Goal: Complete application form: Complete application form

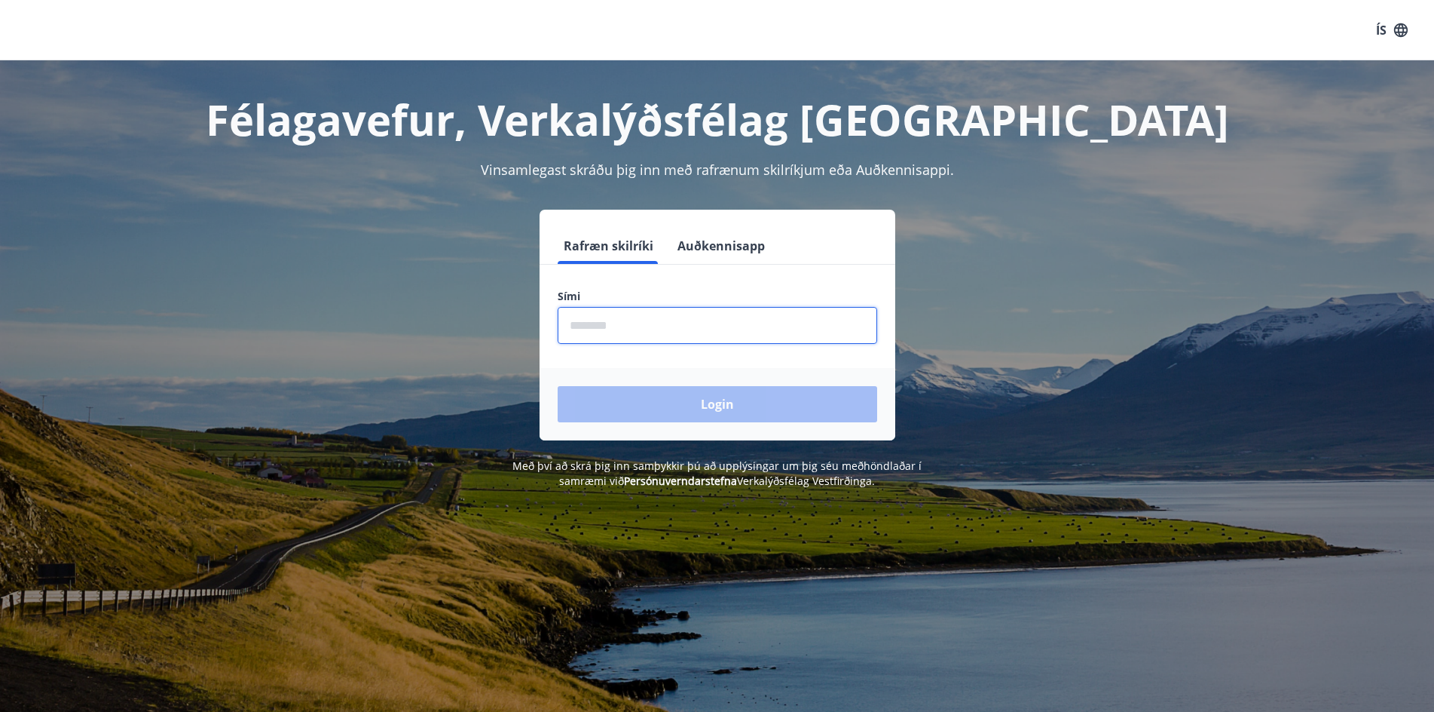
click at [625, 335] on input "phone" at bounding box center [718, 325] width 320 height 37
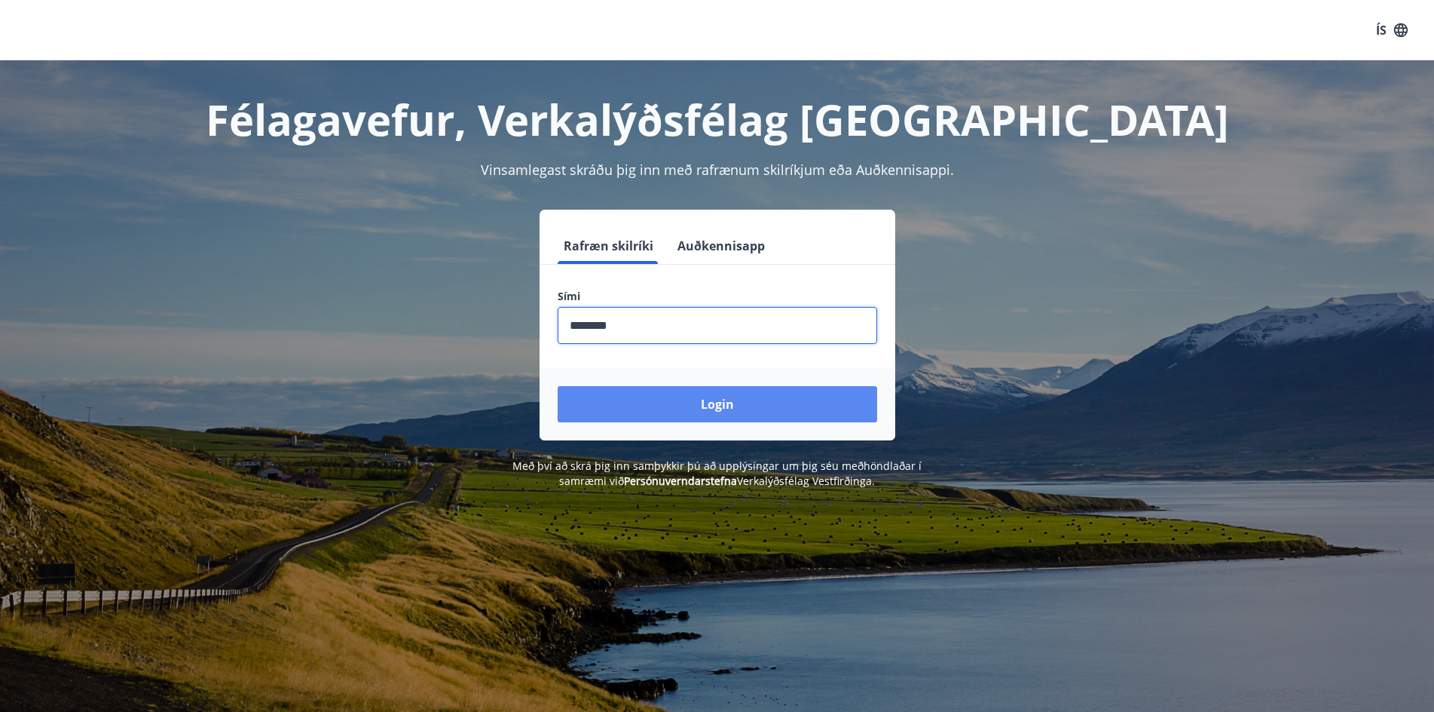
type input "********"
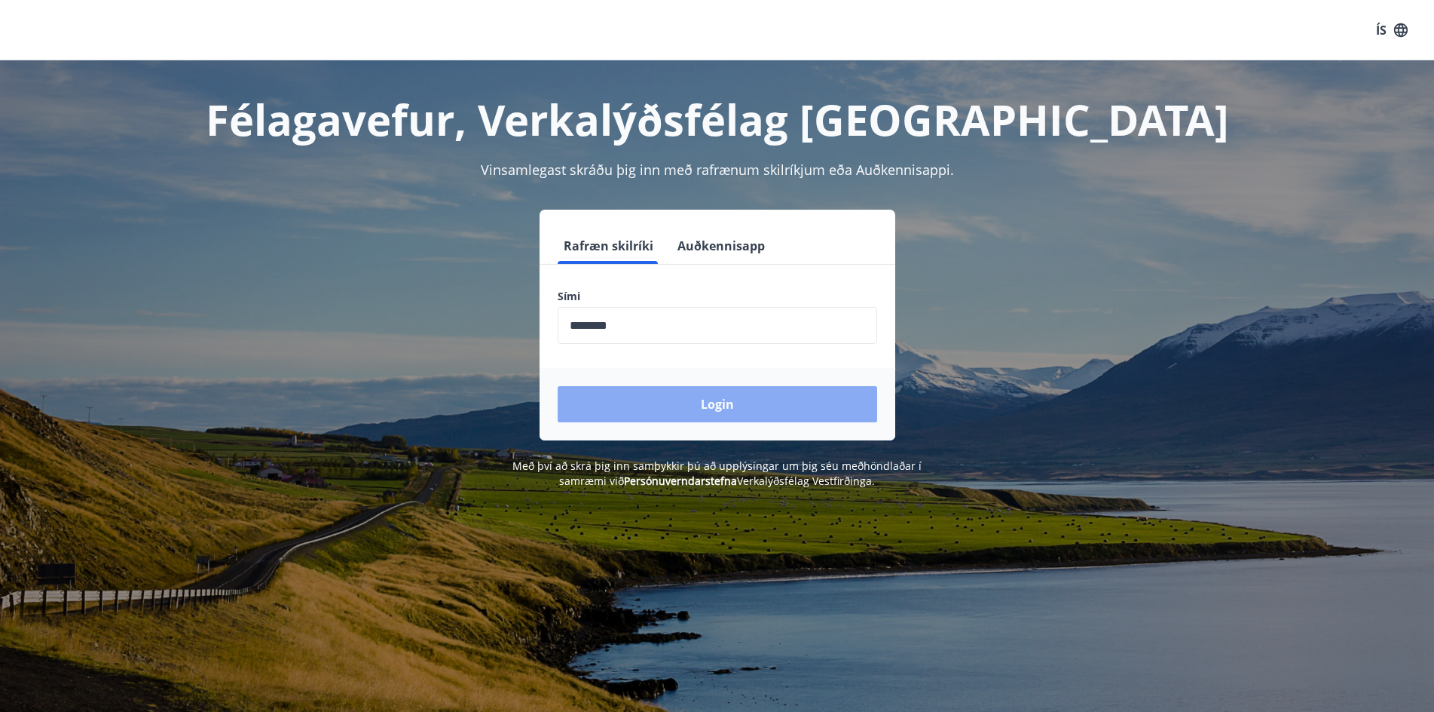
click at [690, 406] on button "Login" at bounding box center [718, 404] width 320 height 36
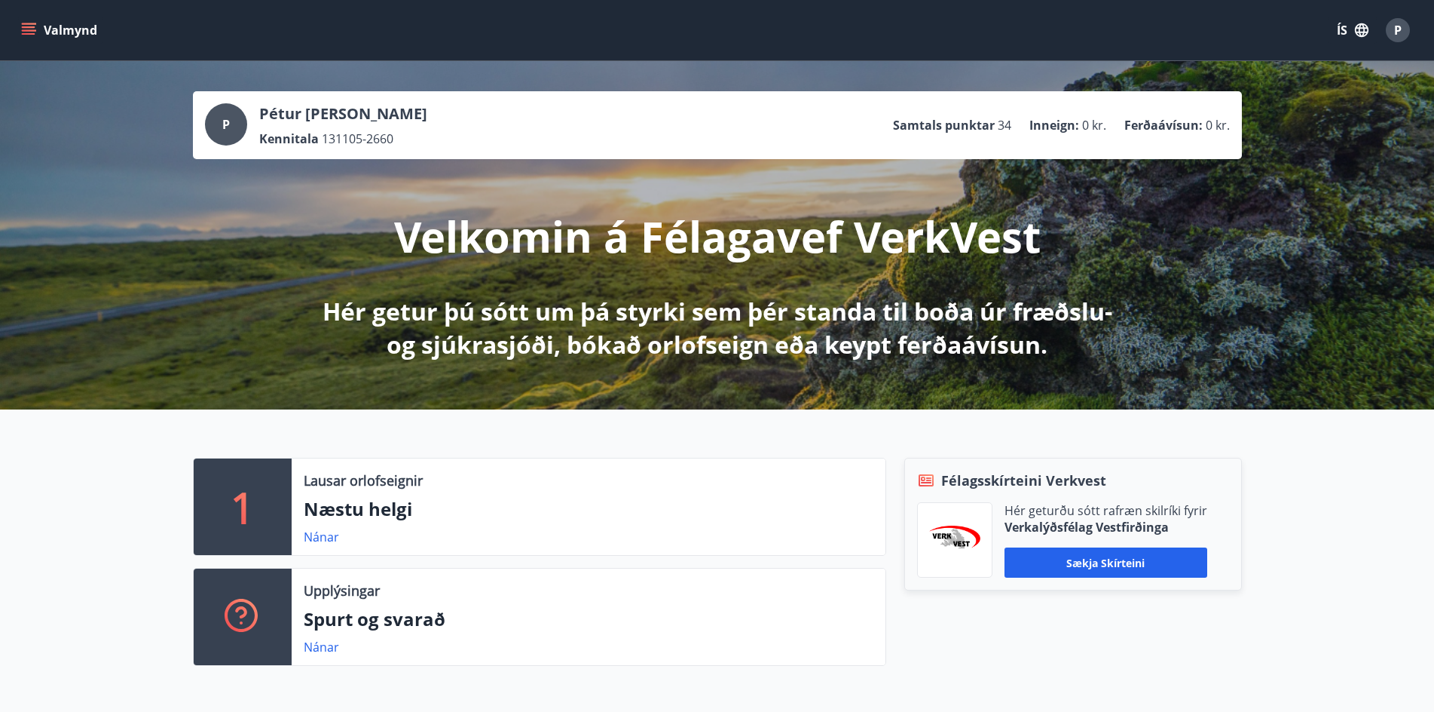
click at [26, 31] on icon "menu" at bounding box center [30, 30] width 17 height 2
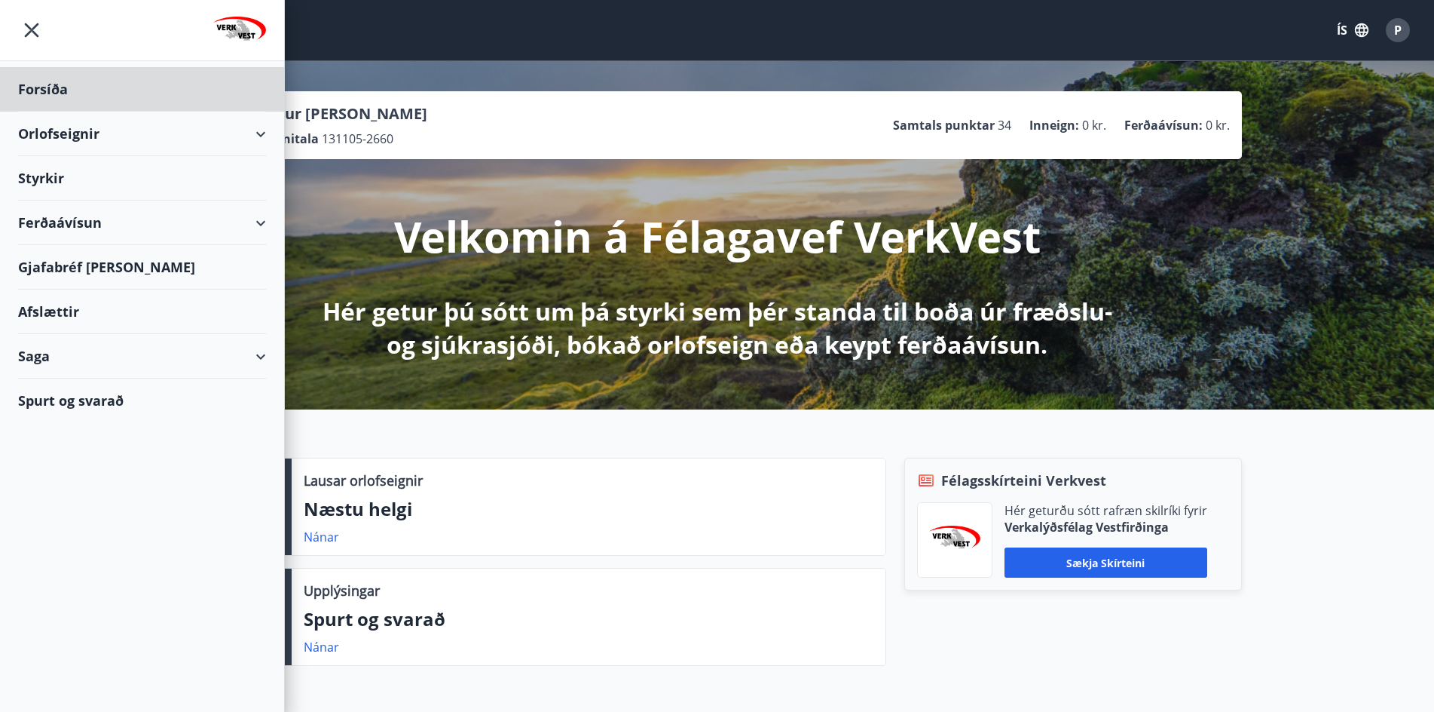
click at [62, 112] on div "Styrkir" at bounding box center [142, 89] width 248 height 44
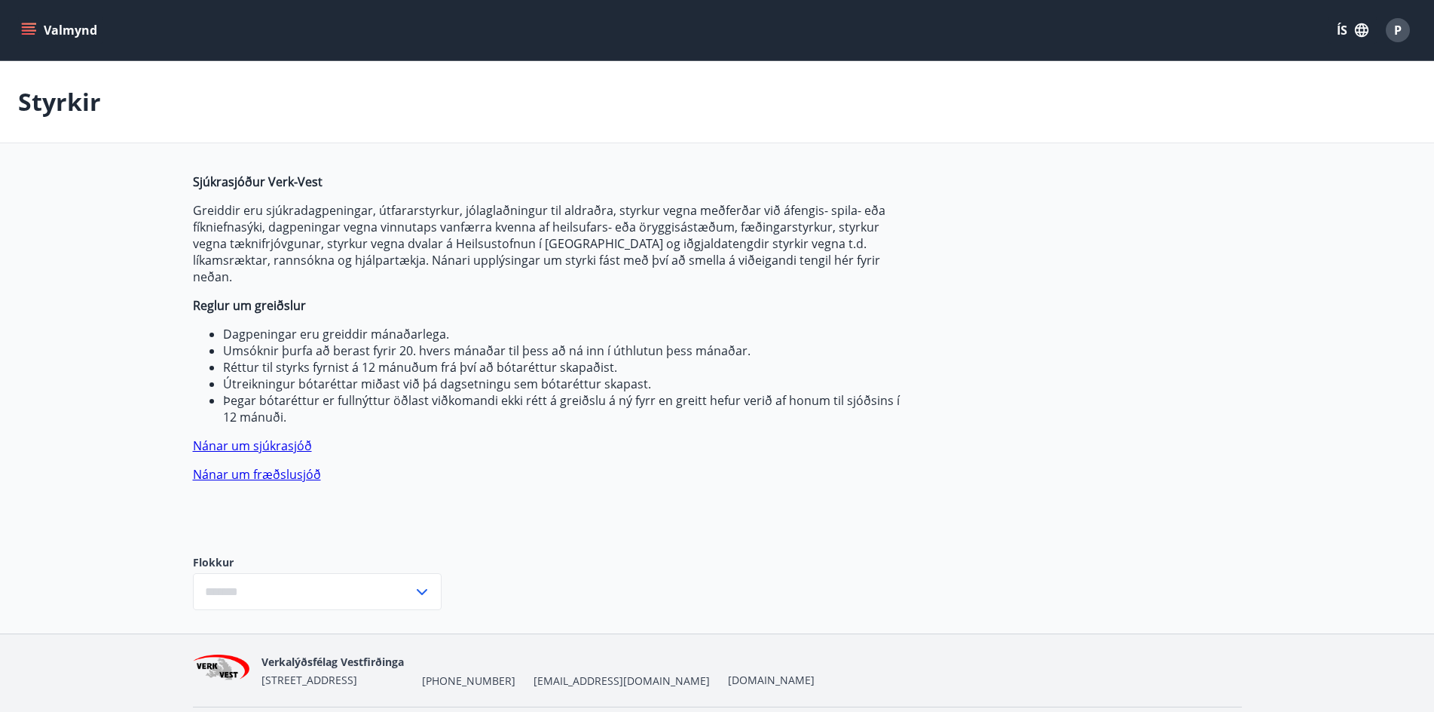
type input "***"
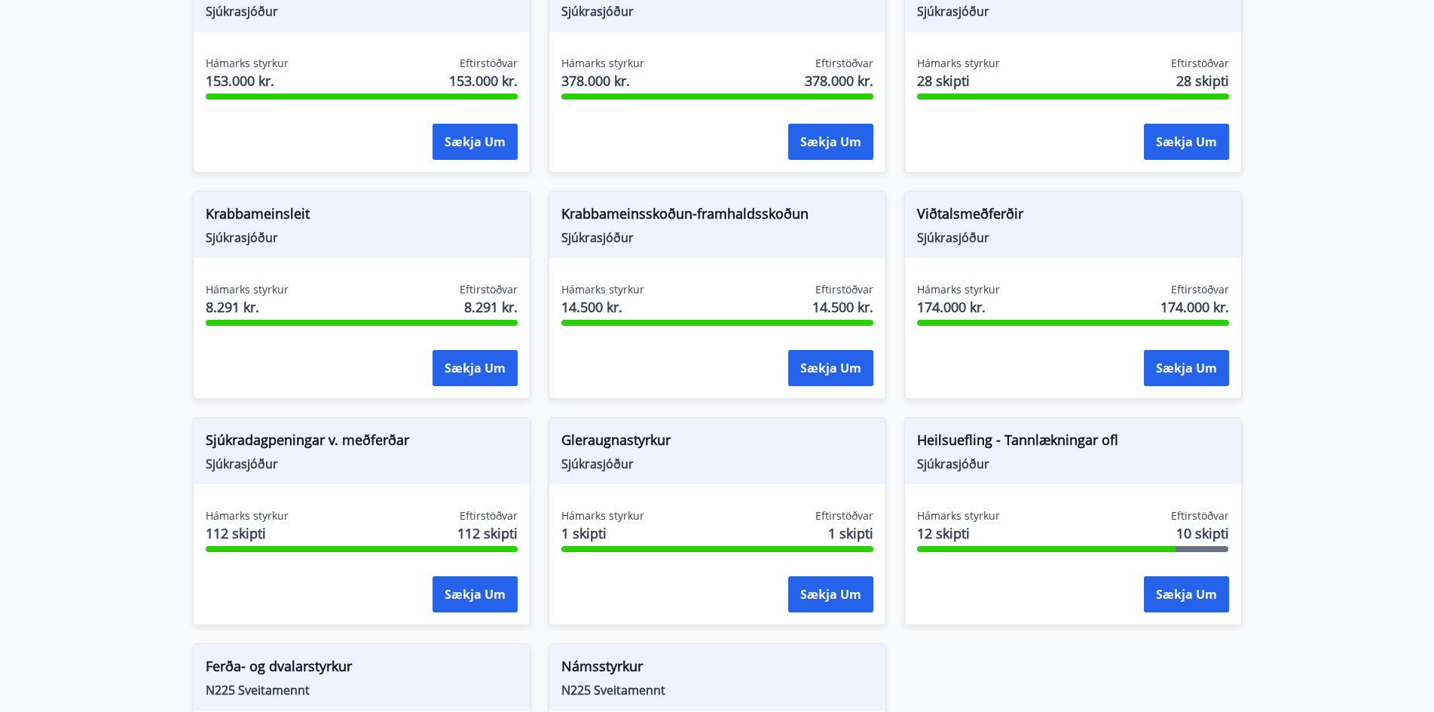
scroll to position [980, 0]
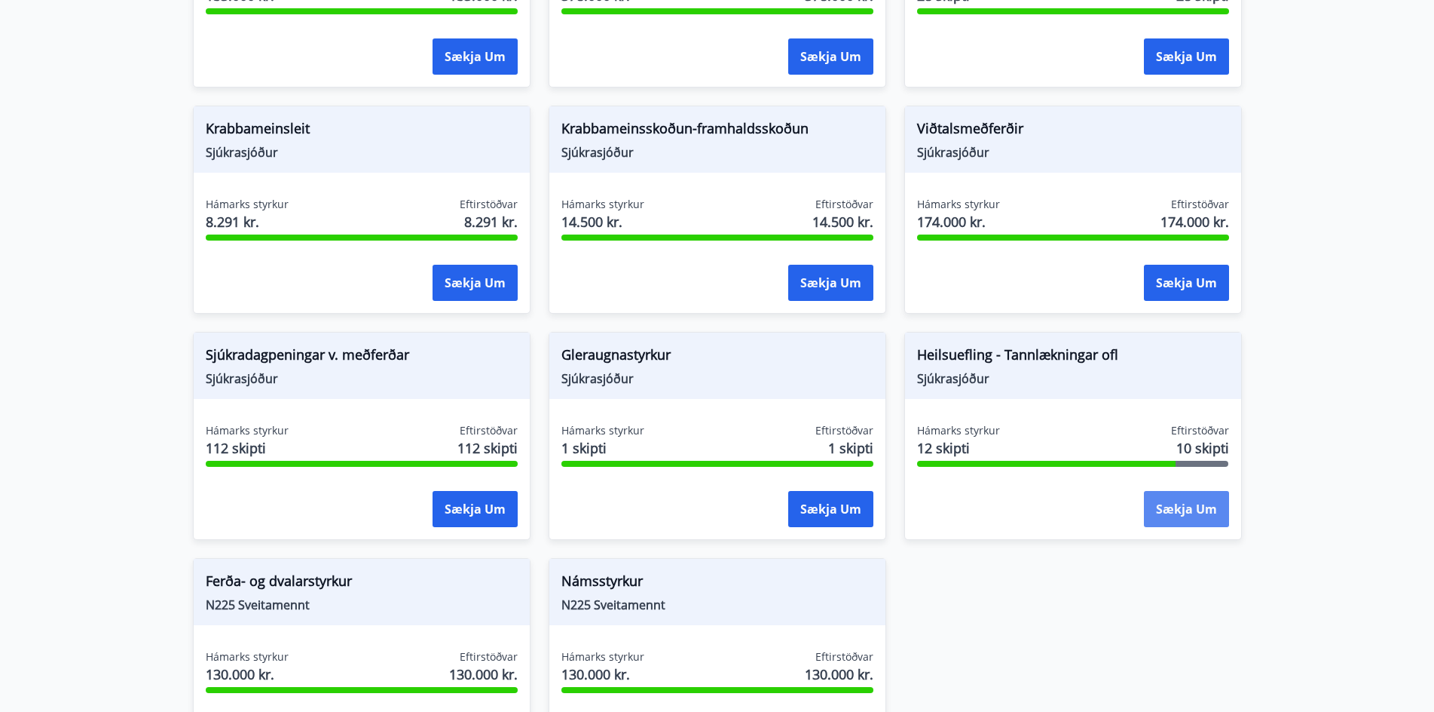
click at [1164, 500] on button "Sækja um" at bounding box center [1186, 509] width 85 height 36
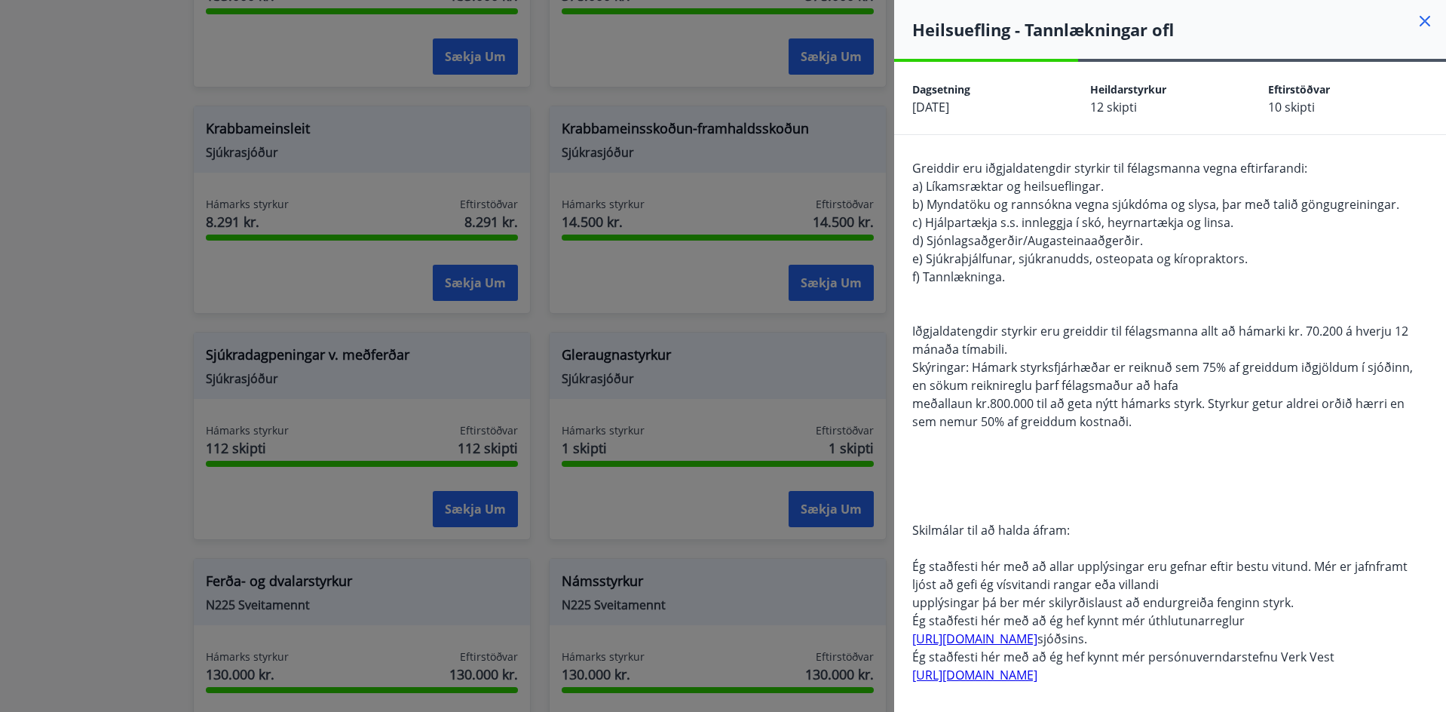
click at [84, 424] on div at bounding box center [723, 356] width 1446 height 712
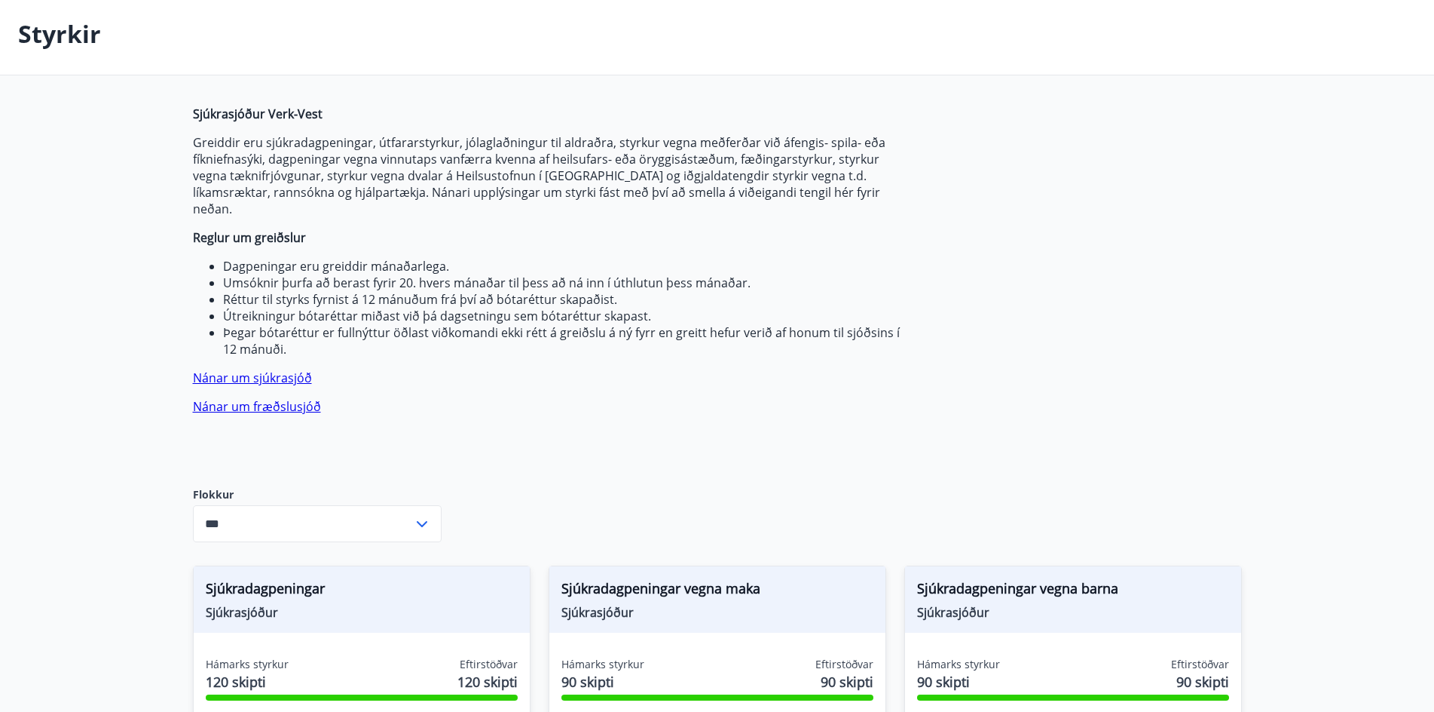
scroll to position [0, 0]
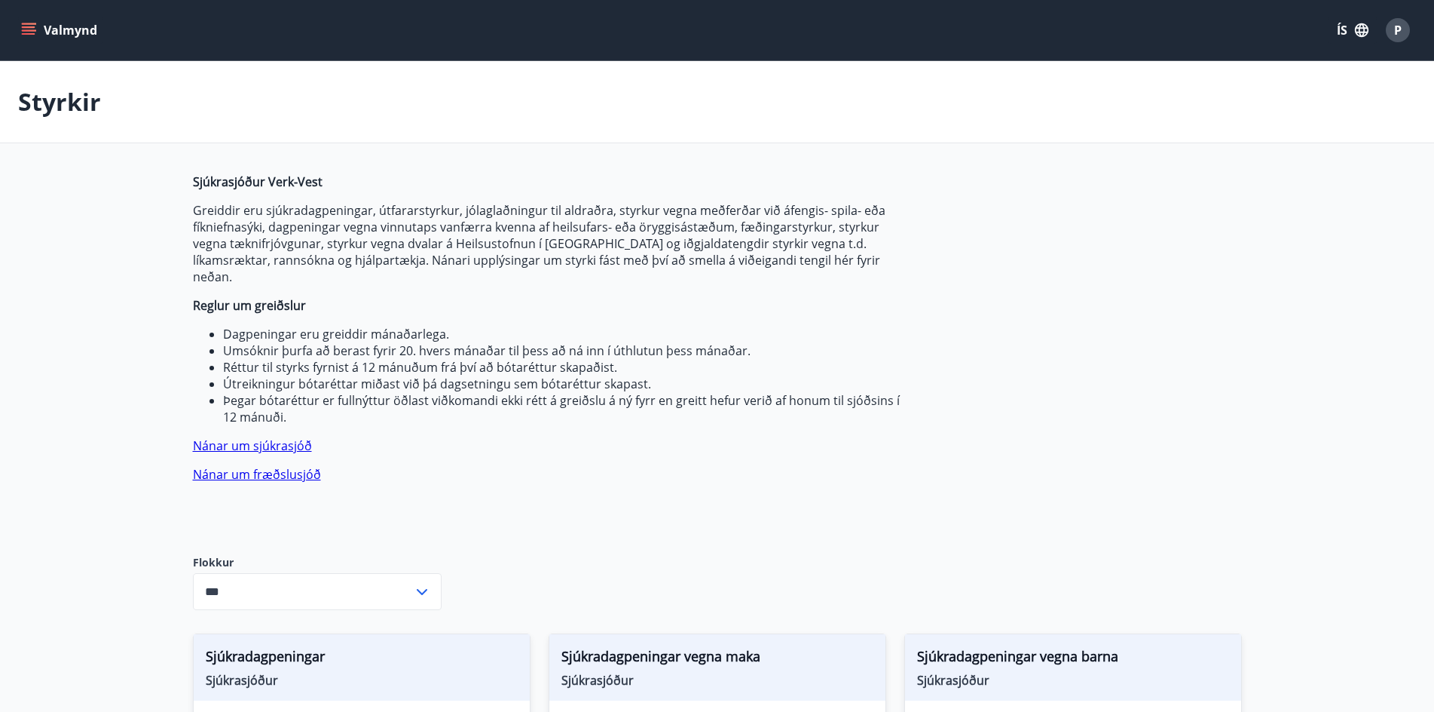
click at [24, 29] on icon "menu" at bounding box center [28, 30] width 15 height 15
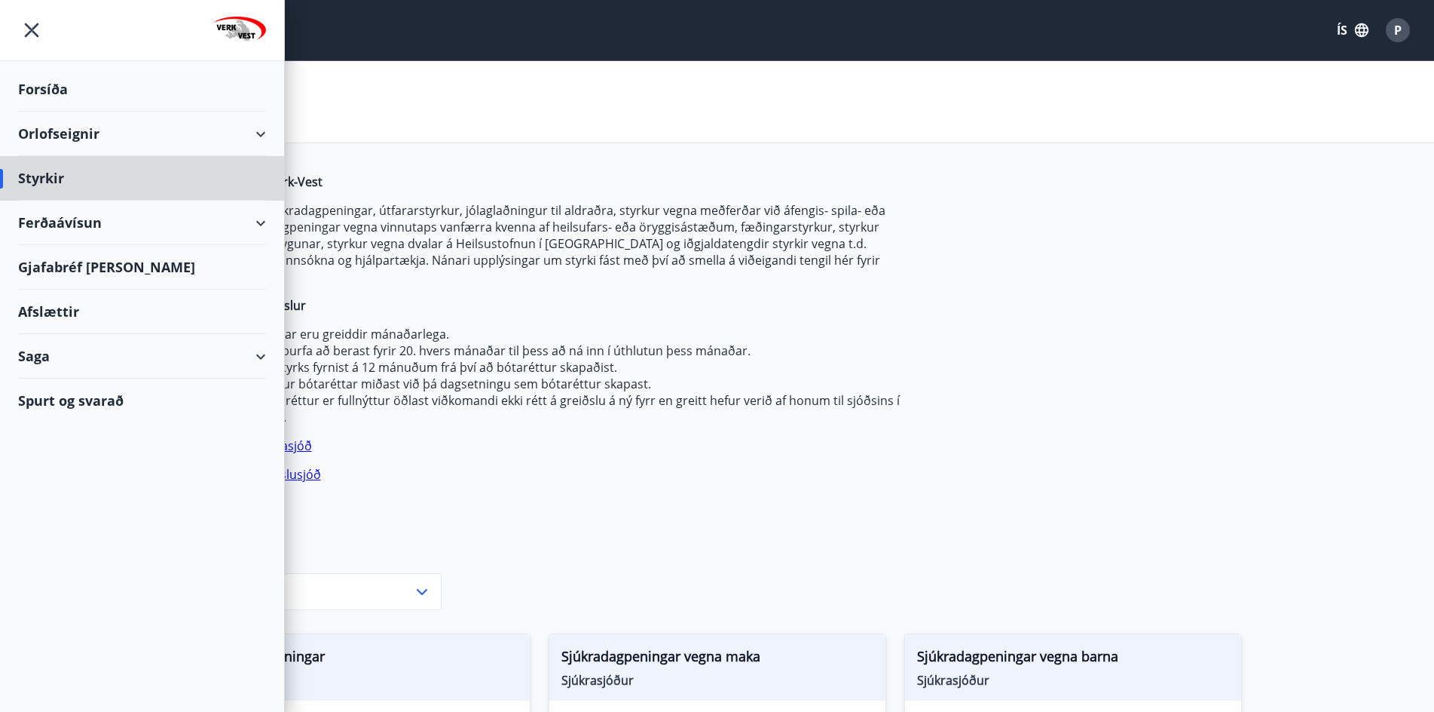
click at [42, 84] on div "Forsíða" at bounding box center [142, 89] width 248 height 44
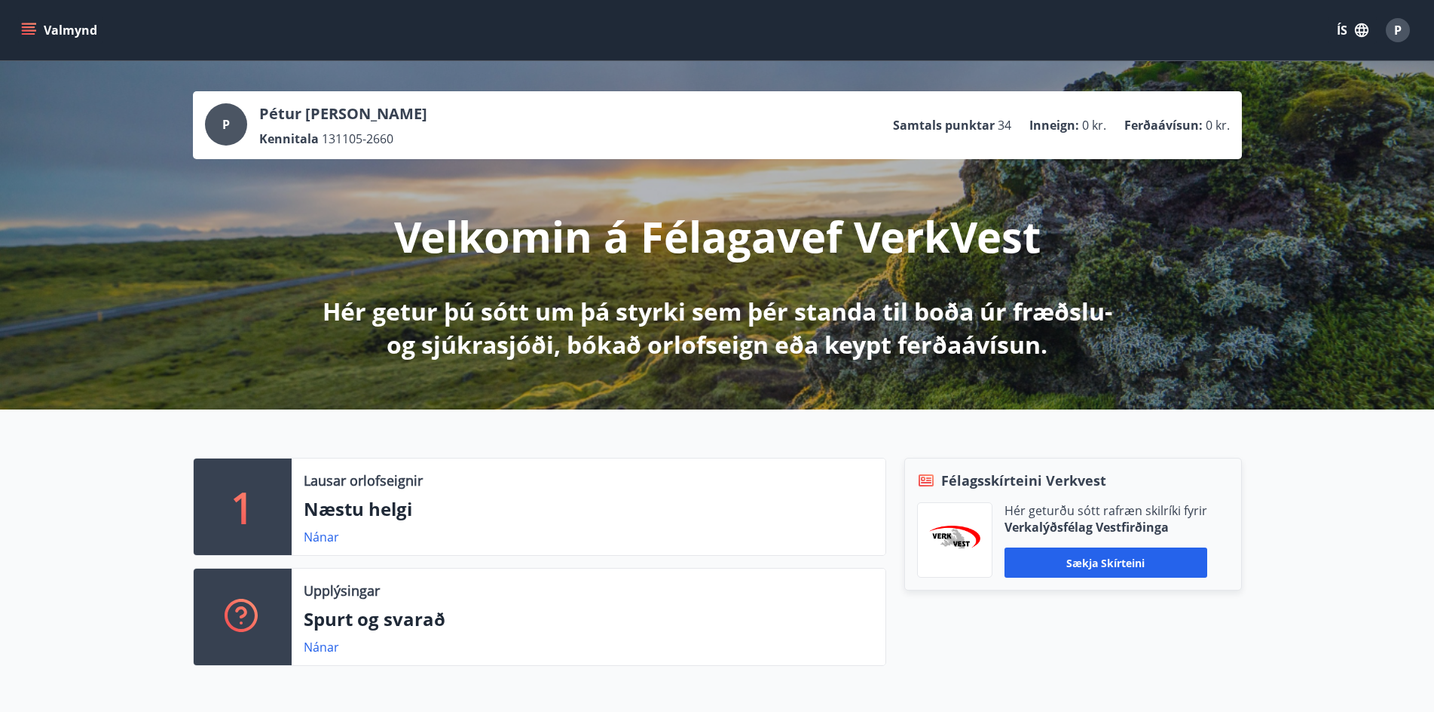
click at [33, 33] on icon "menu" at bounding box center [29, 34] width 14 height 2
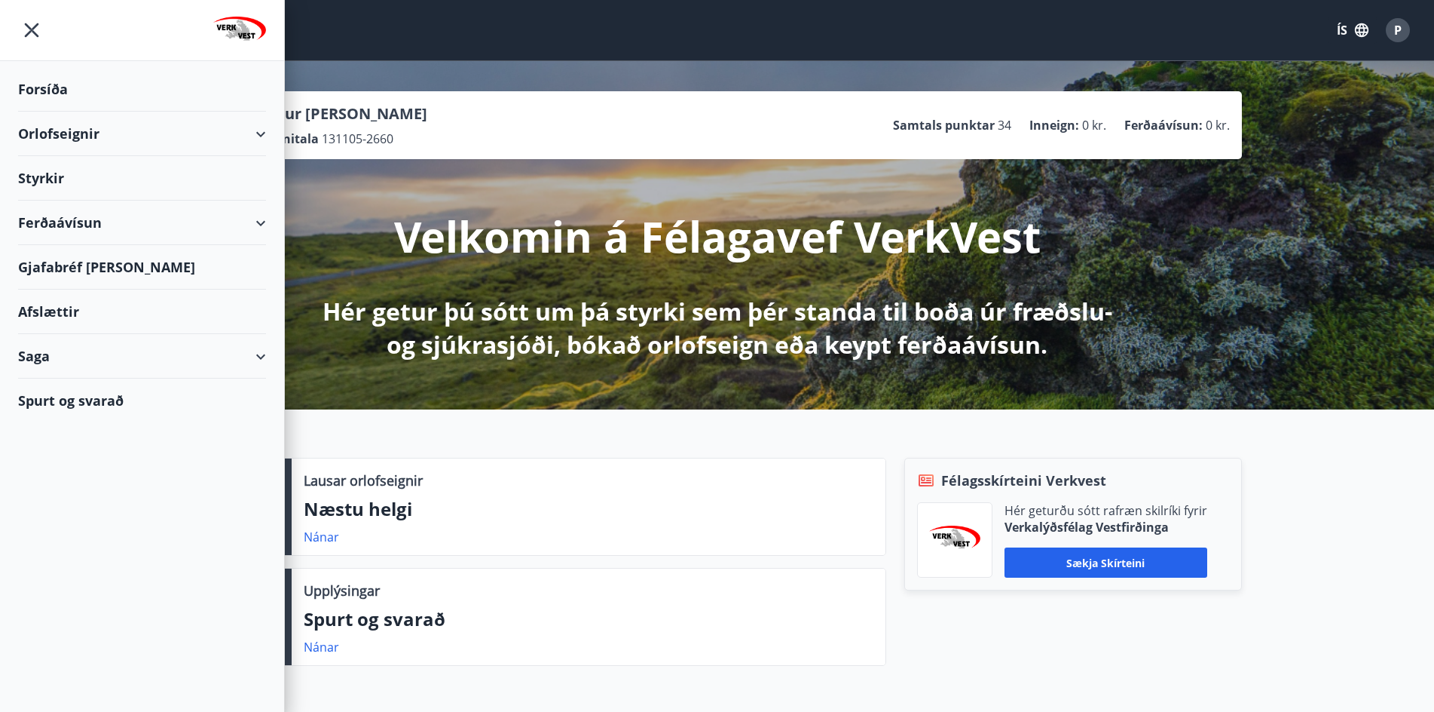
click at [72, 222] on div "Ferðaávísun" at bounding box center [142, 222] width 248 height 44
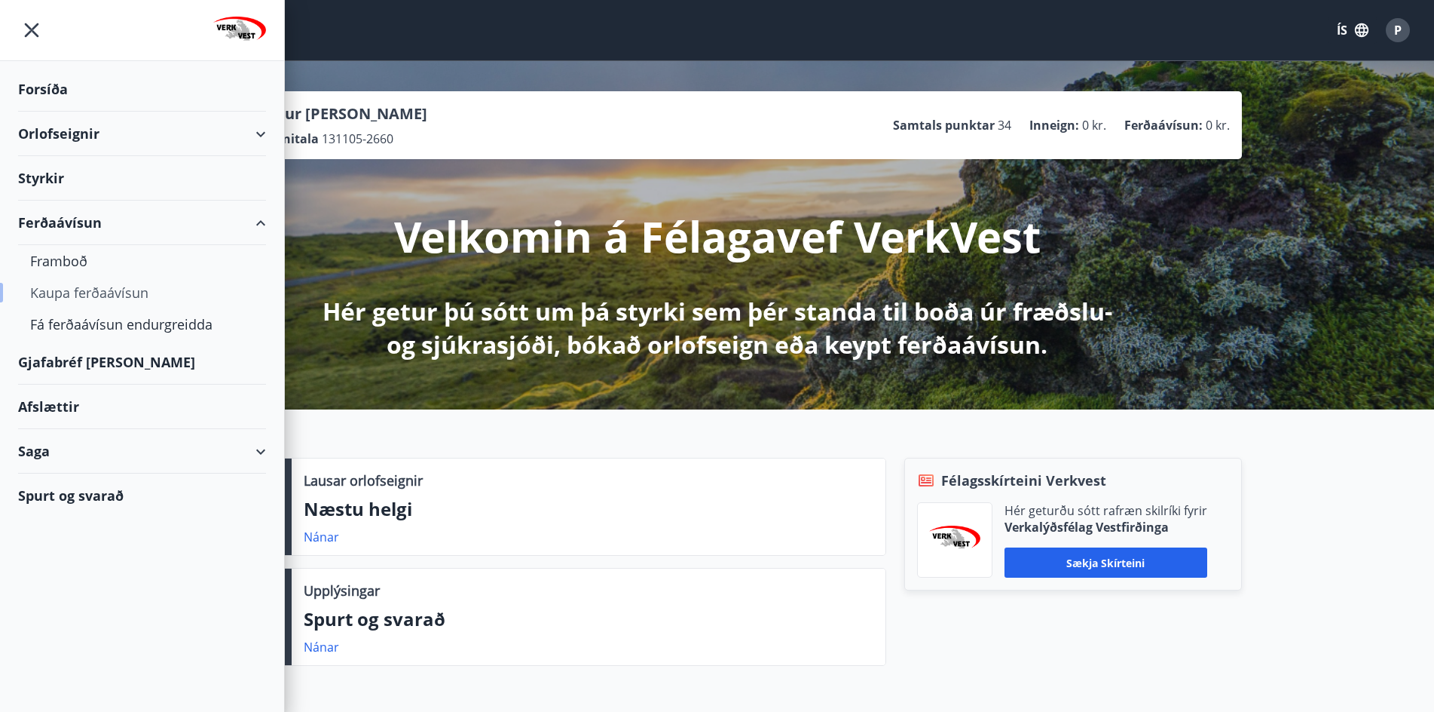
click at [73, 295] on div "Kaupa ferðaávísun" at bounding box center [142, 293] width 224 height 32
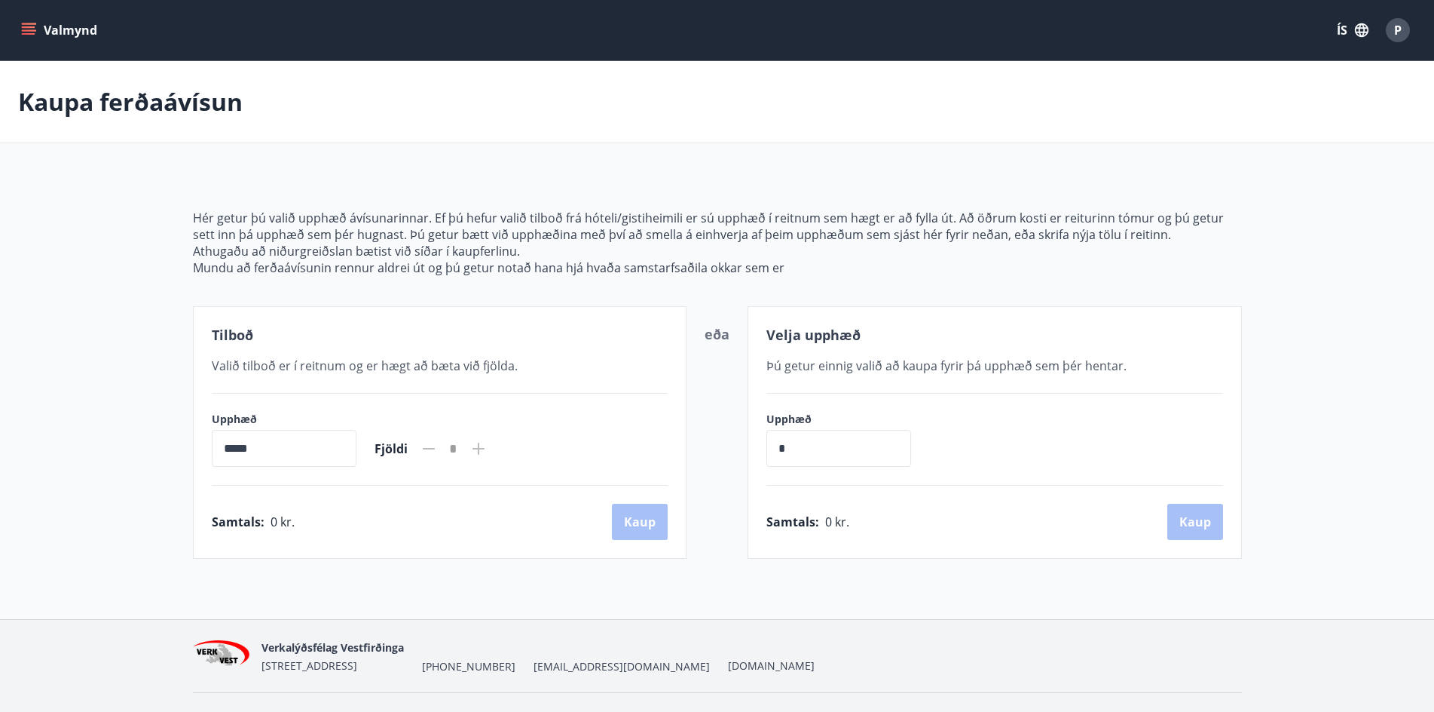
click at [289, 451] on input "*****" at bounding box center [284, 448] width 145 height 37
click at [21, 31] on button "Valmynd" at bounding box center [60, 30] width 85 height 27
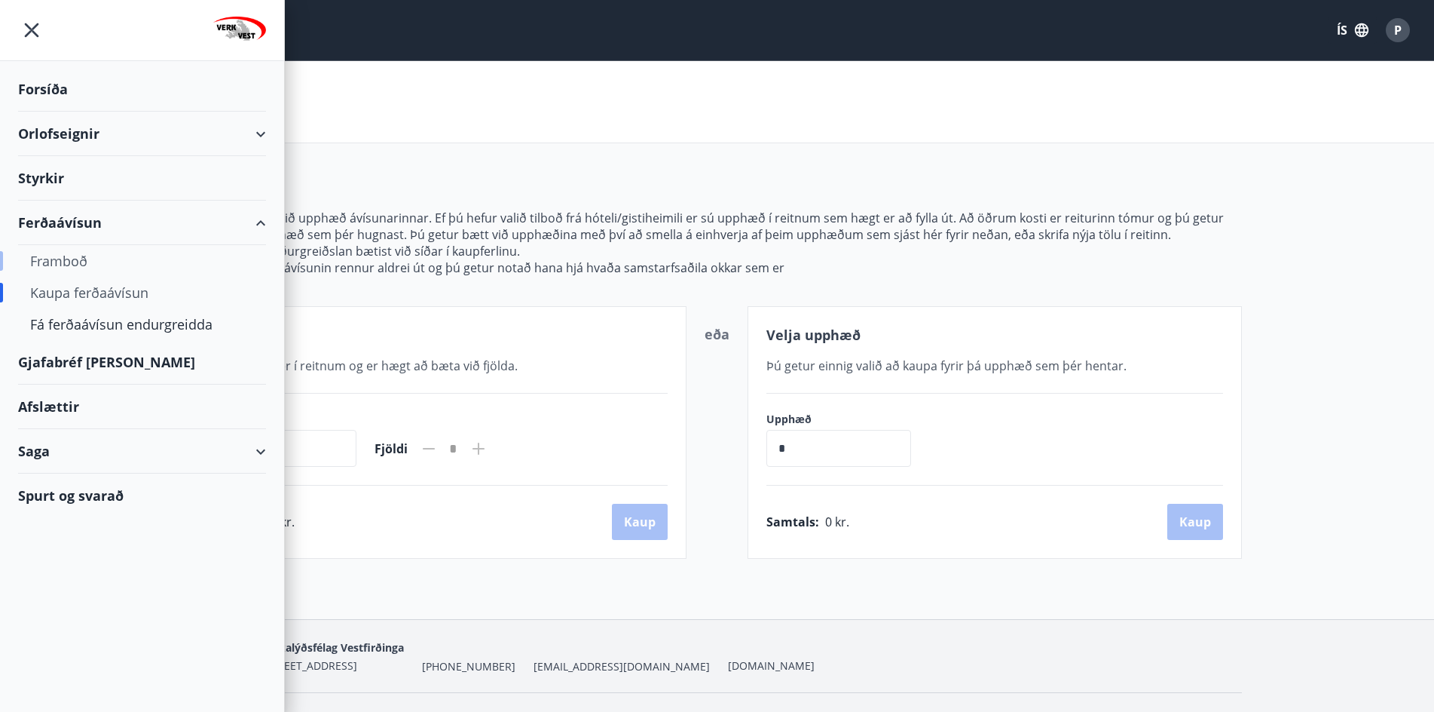
click at [67, 256] on div "Framboð" at bounding box center [142, 261] width 224 height 32
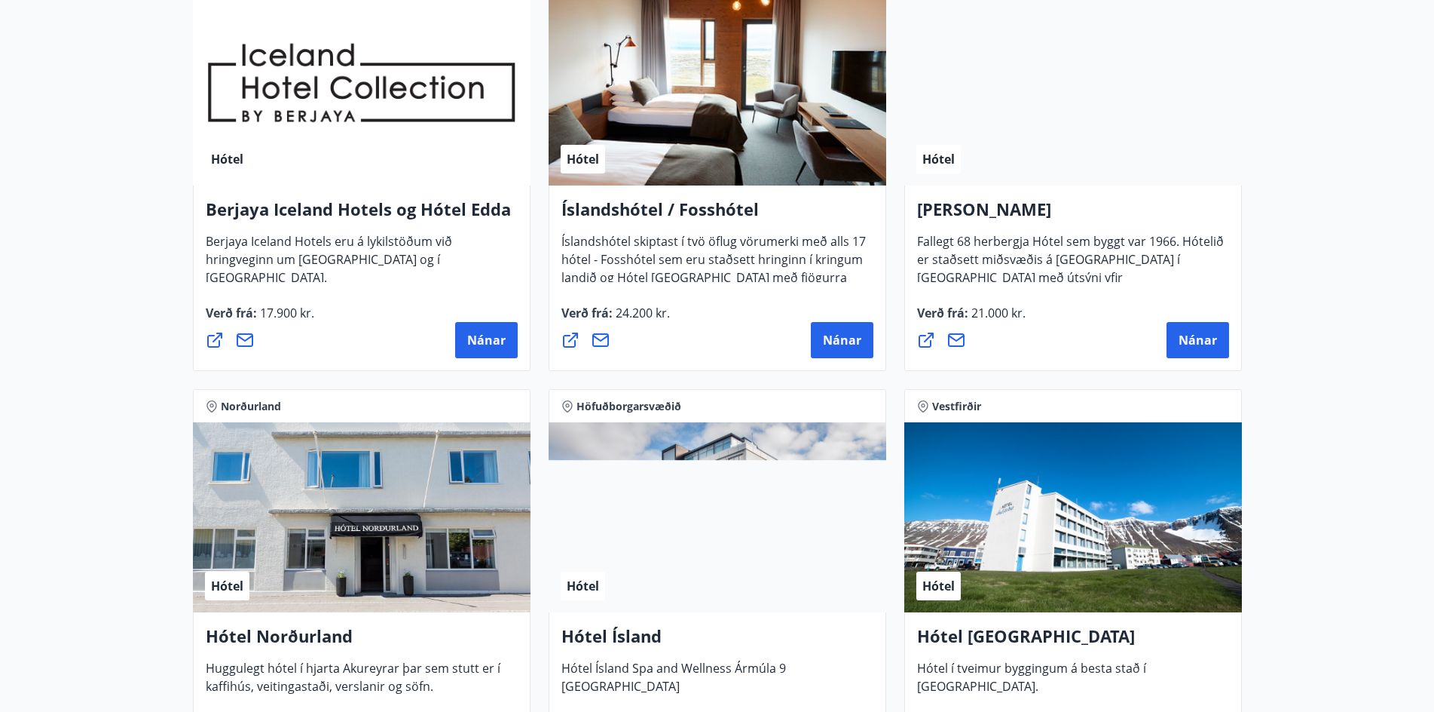
scroll to position [2110, 0]
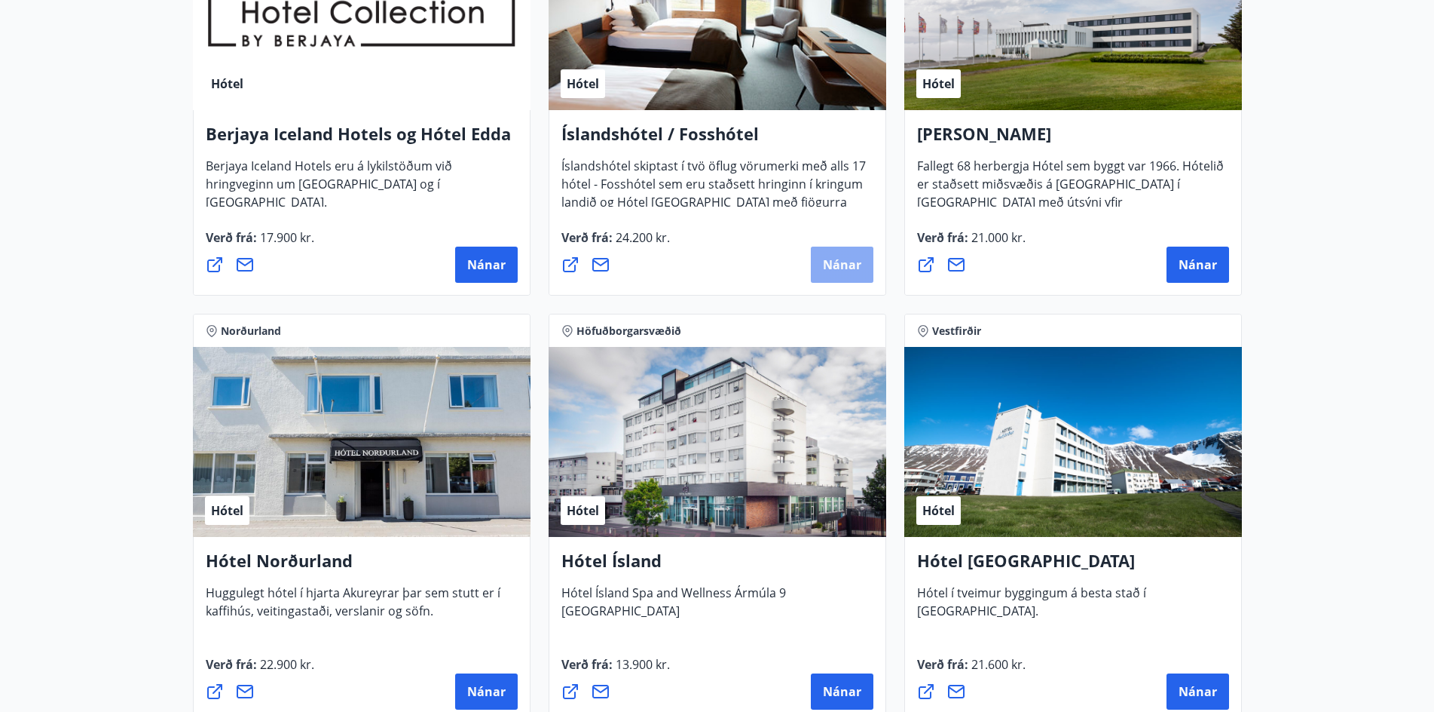
click at [828, 265] on span "Nánar" at bounding box center [842, 264] width 38 height 17
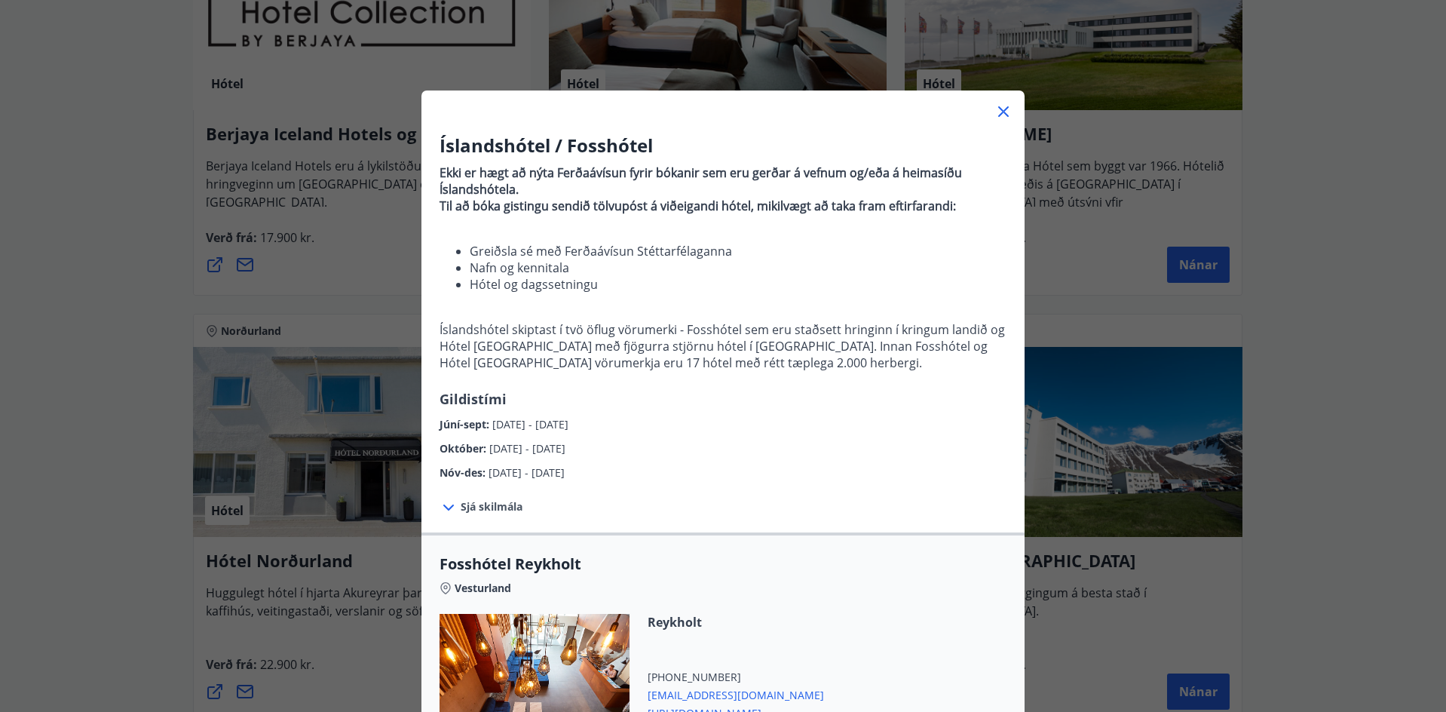
click at [998, 114] on icon at bounding box center [1003, 111] width 11 height 11
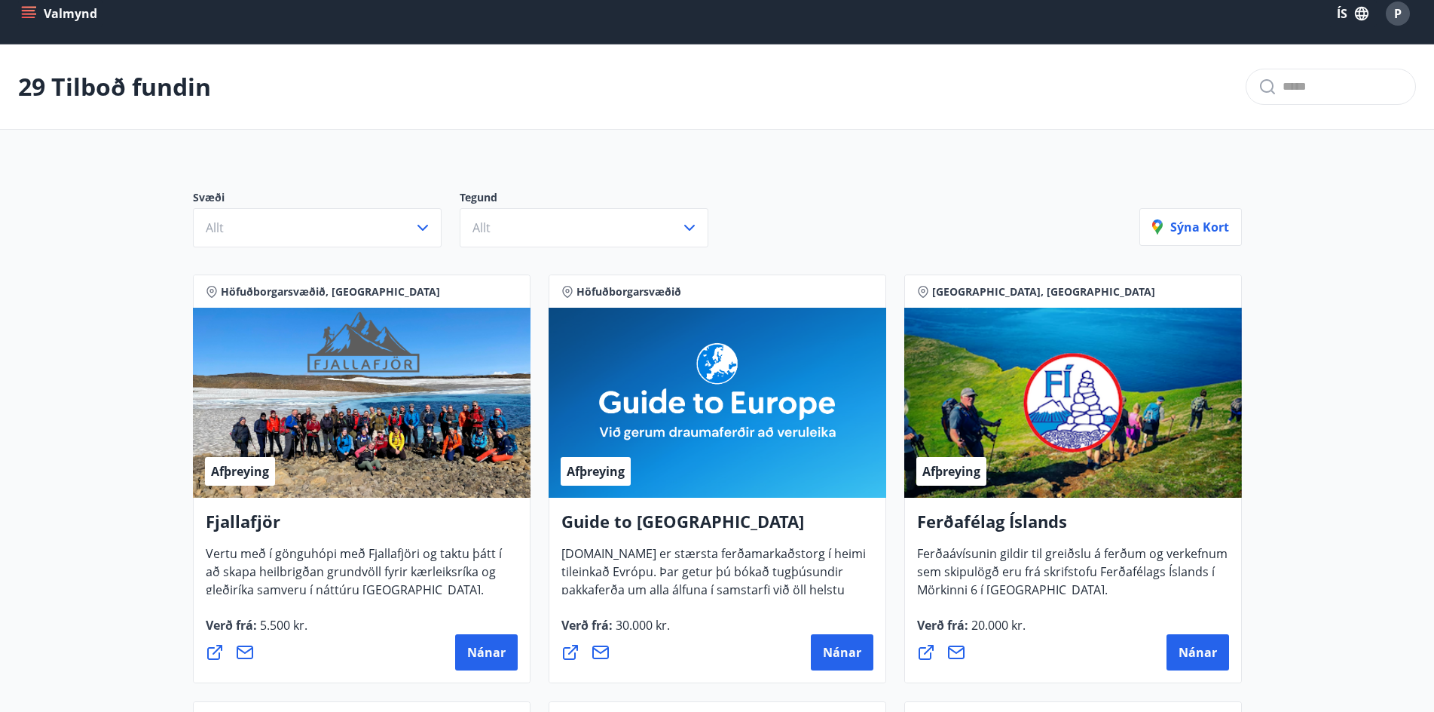
scroll to position [0, 0]
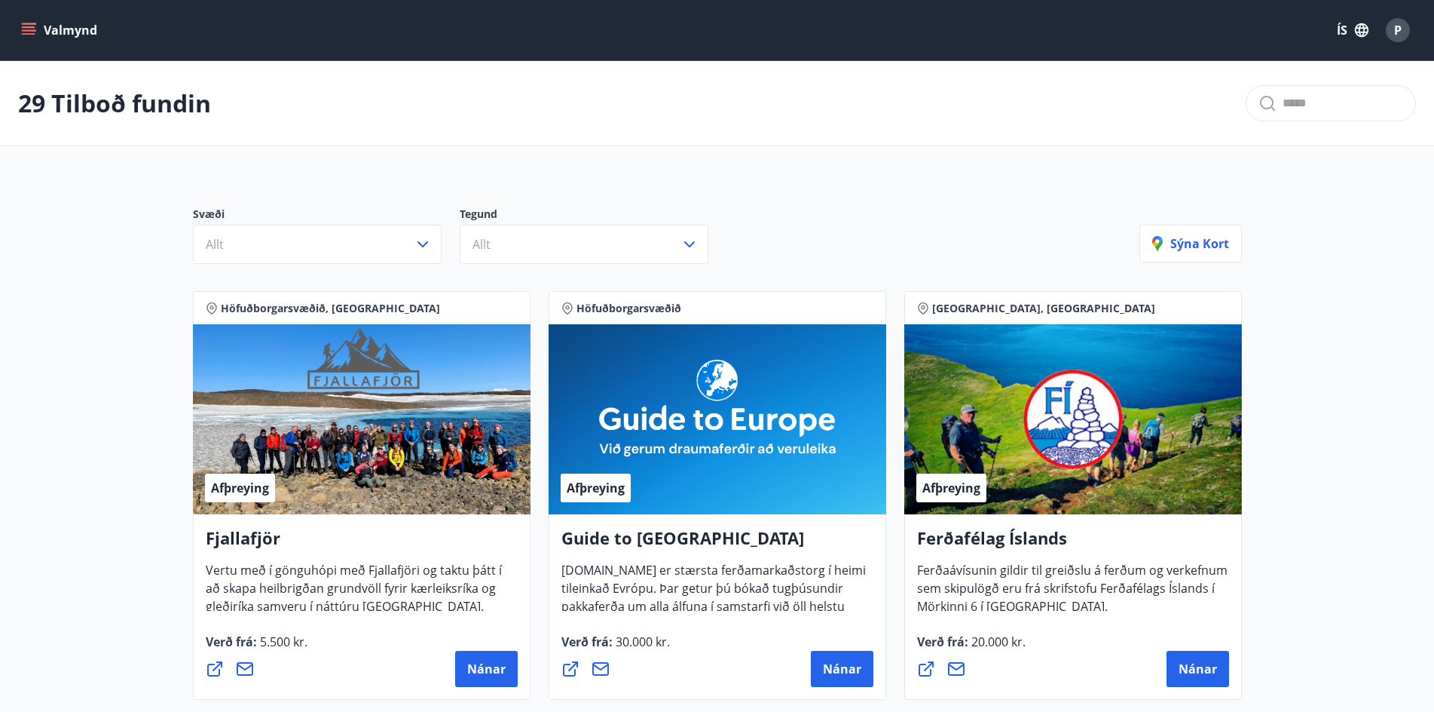
click at [29, 31] on icon "menu" at bounding box center [30, 30] width 17 height 2
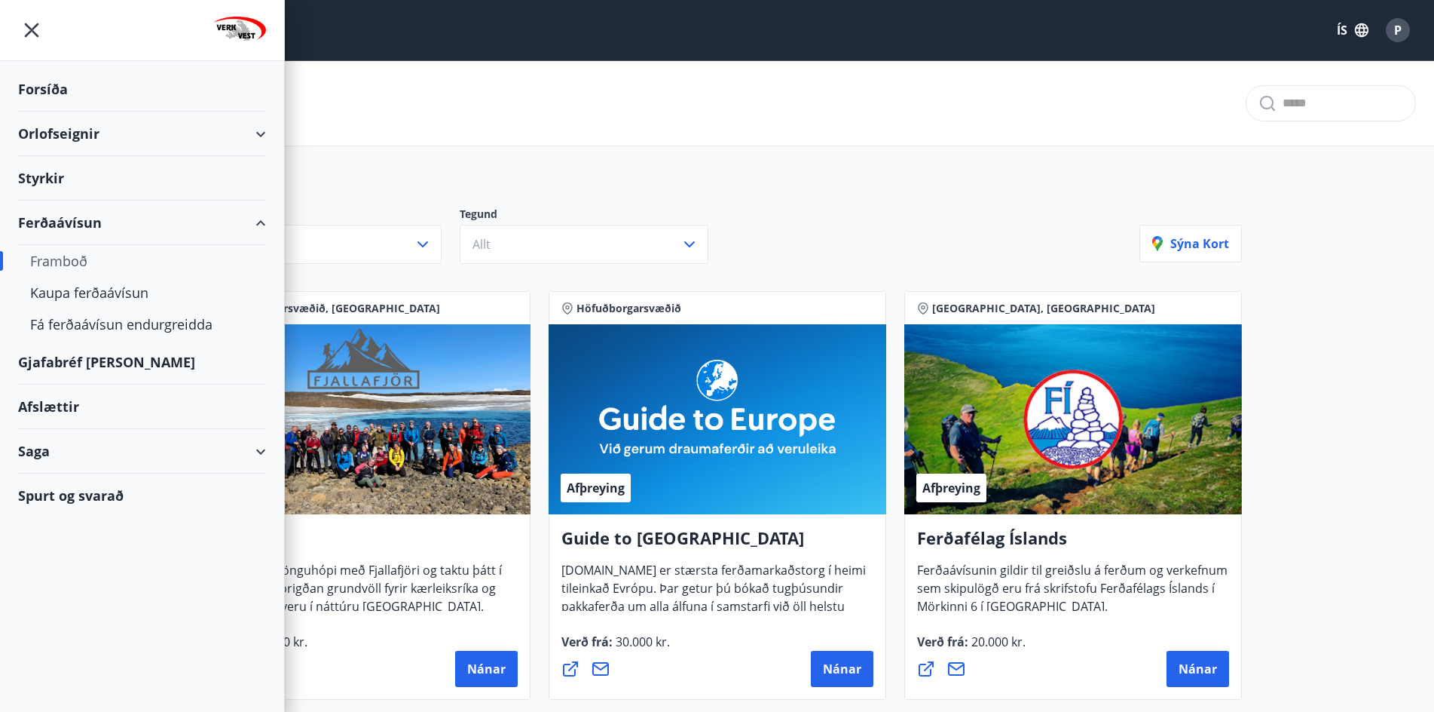
click at [59, 112] on div "Styrkir" at bounding box center [142, 89] width 248 height 44
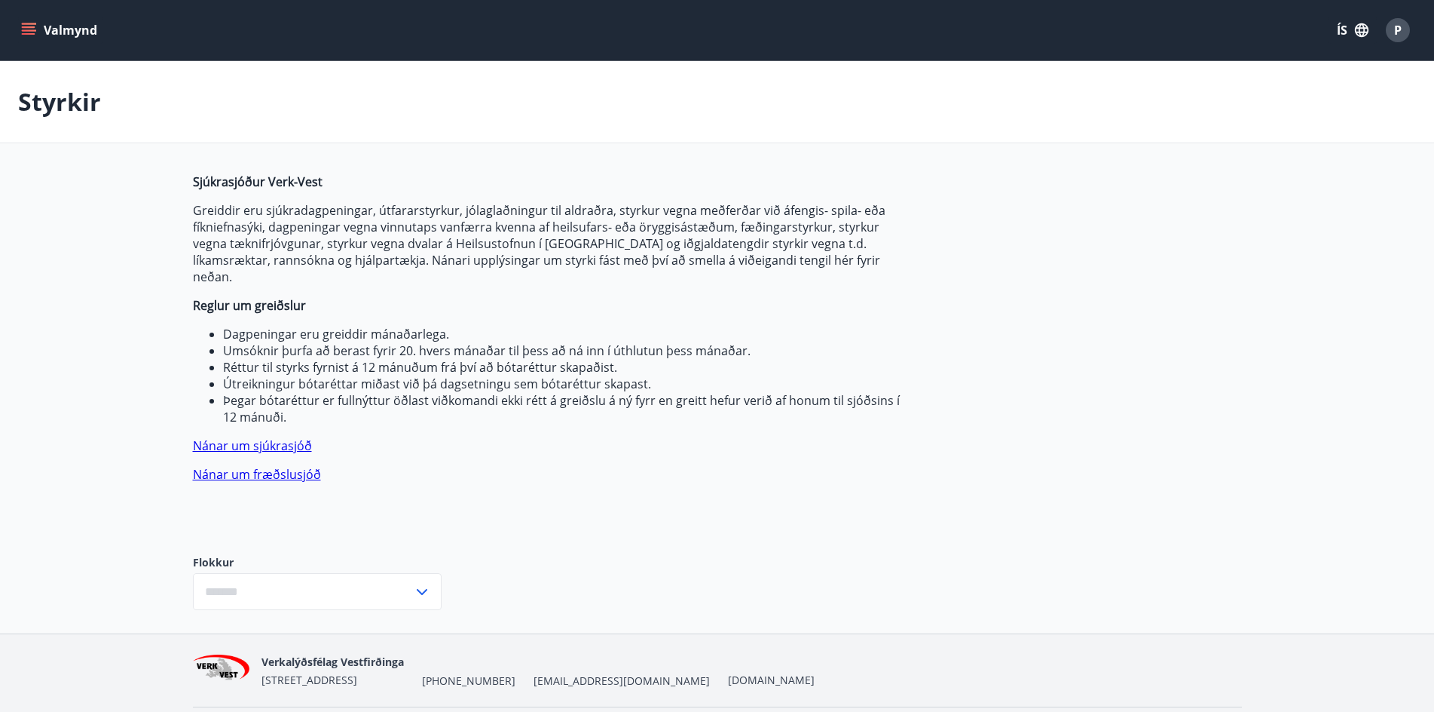
type input "***"
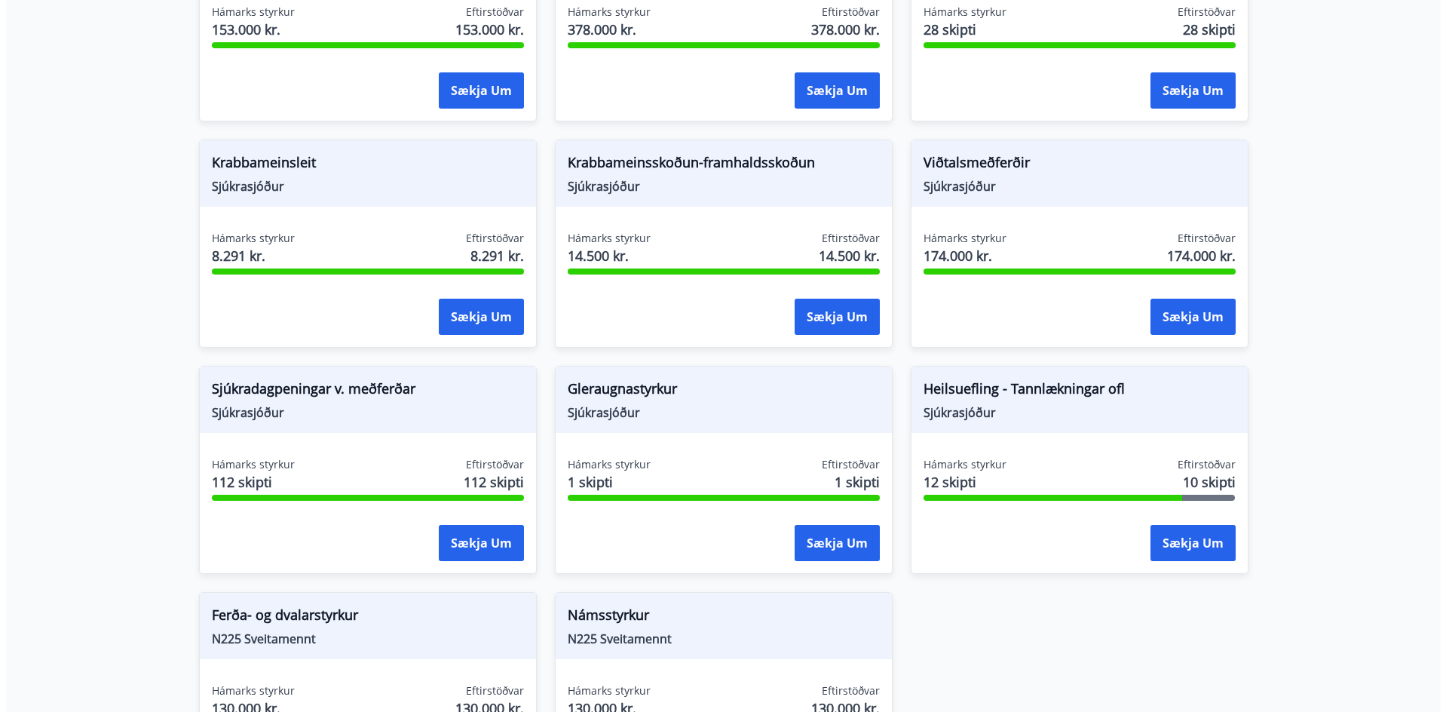
scroll to position [980, 0]
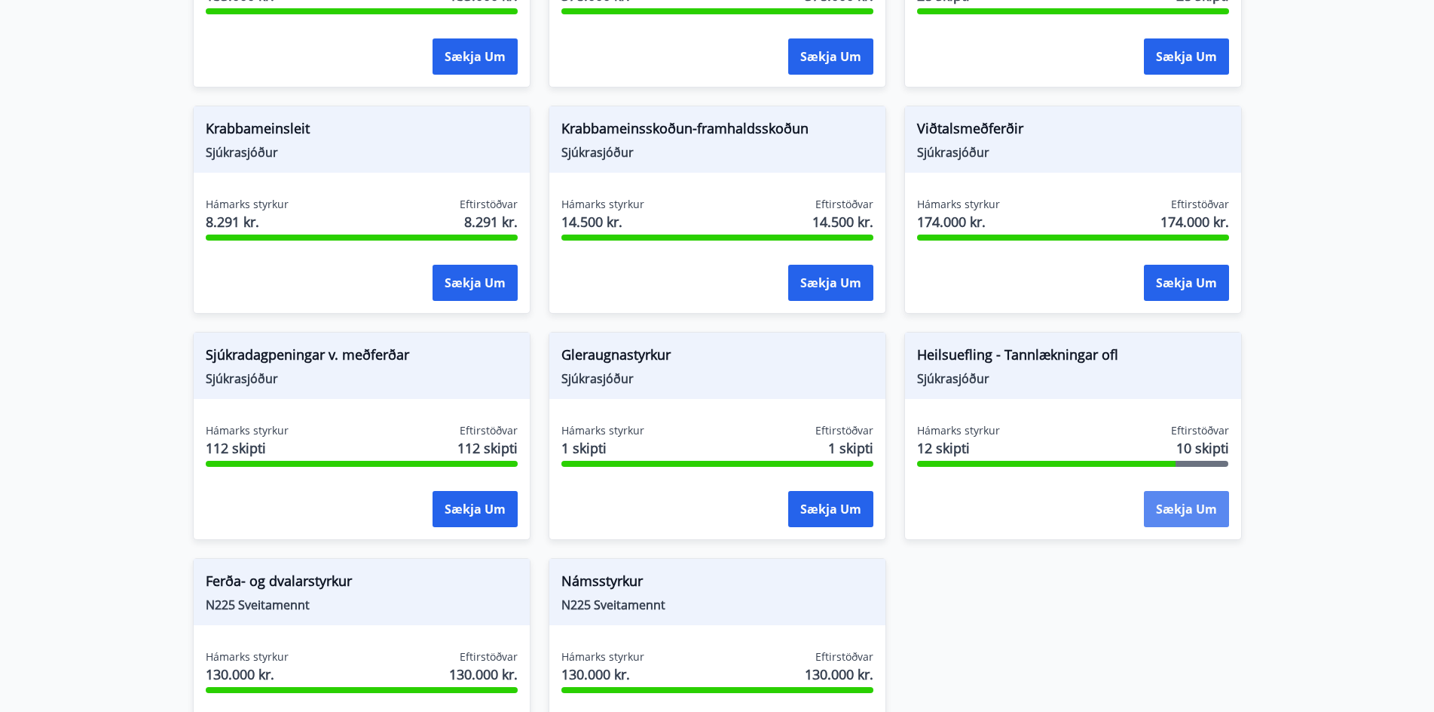
click at [1188, 495] on button "Sækja um" at bounding box center [1186, 509] width 85 height 36
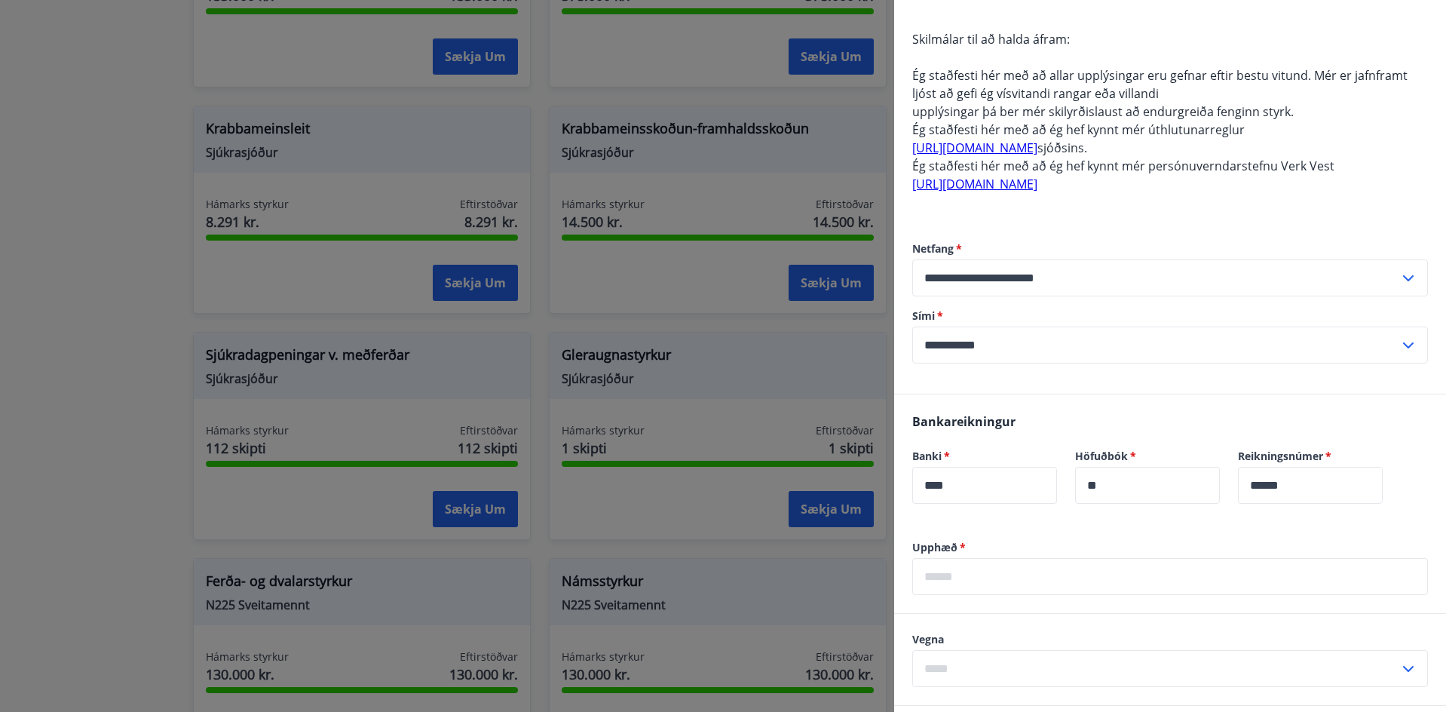
scroll to position [528, 0]
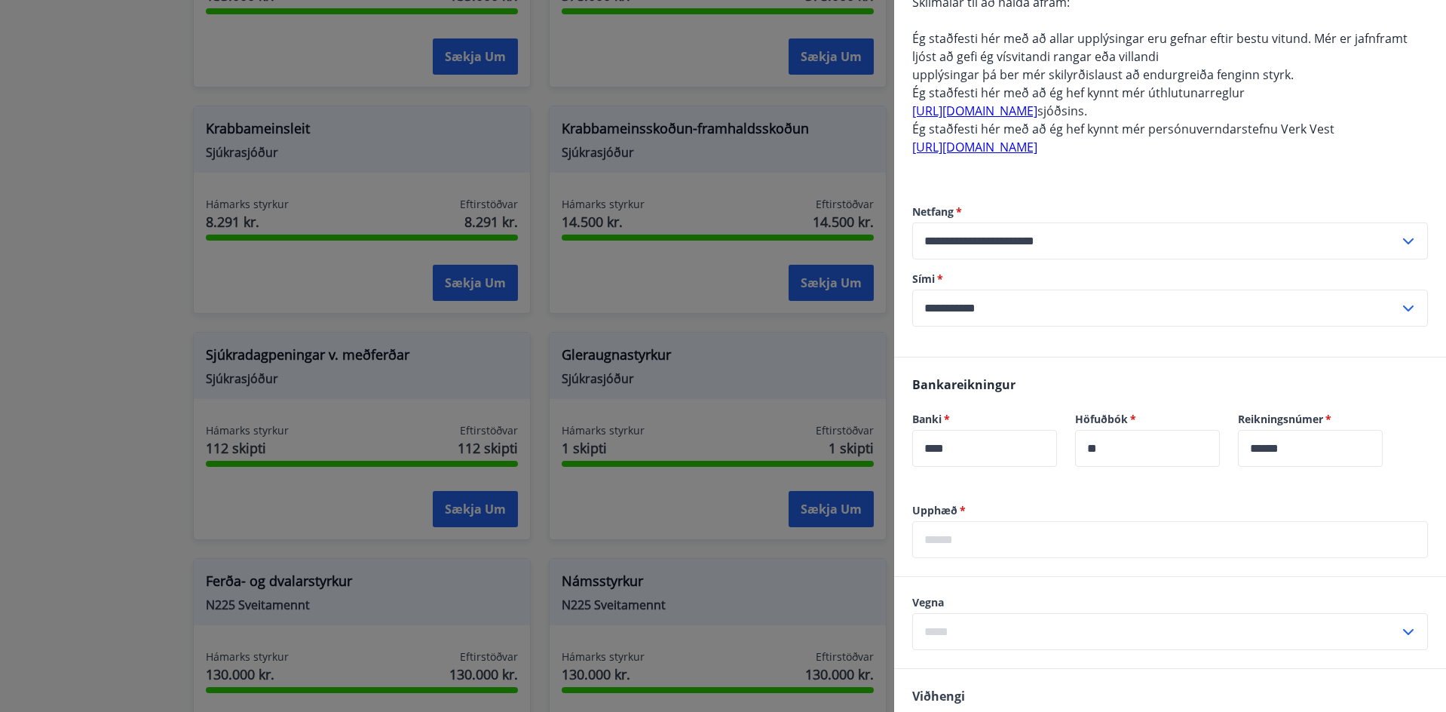
click at [996, 546] on input "text" at bounding box center [1170, 539] width 516 height 37
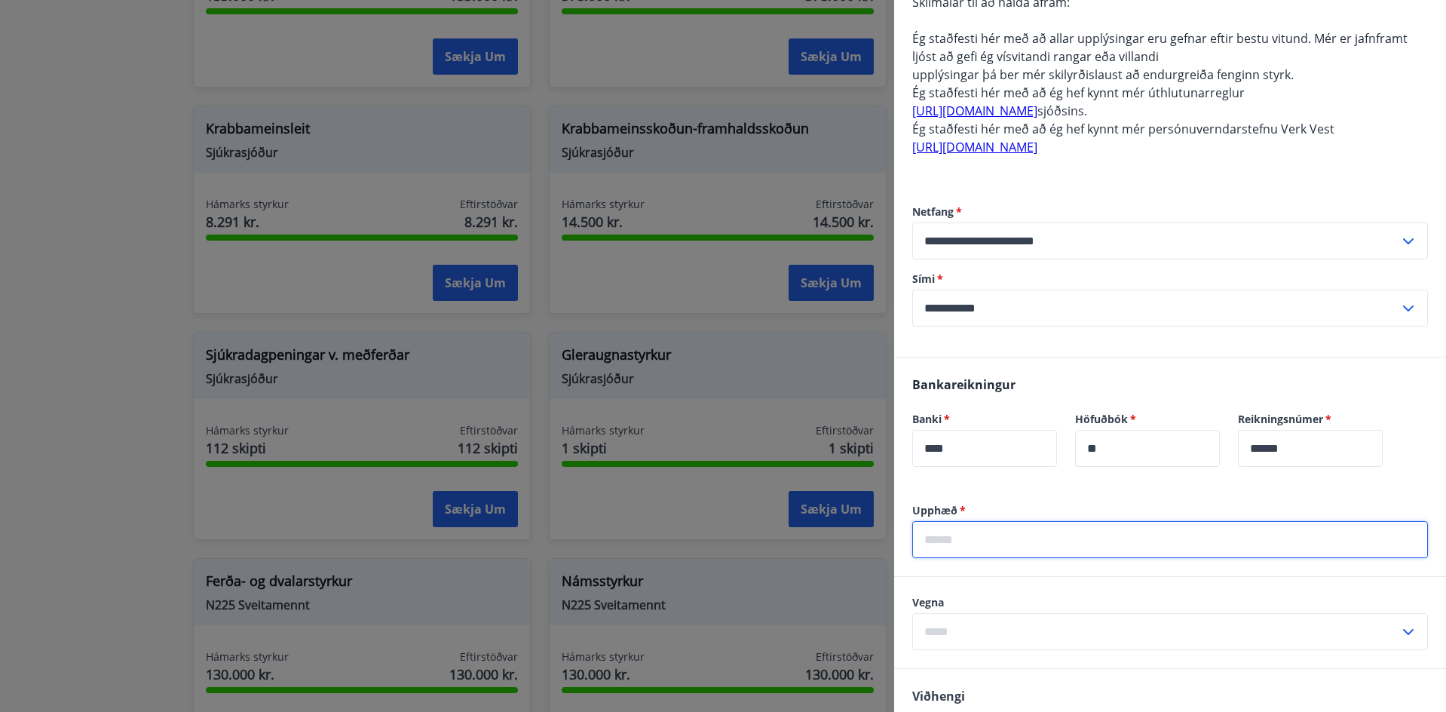
click at [996, 546] on input "text" at bounding box center [1170, 539] width 516 height 37
click at [942, 623] on div "Vegna ​" at bounding box center [1170, 622] width 516 height 55
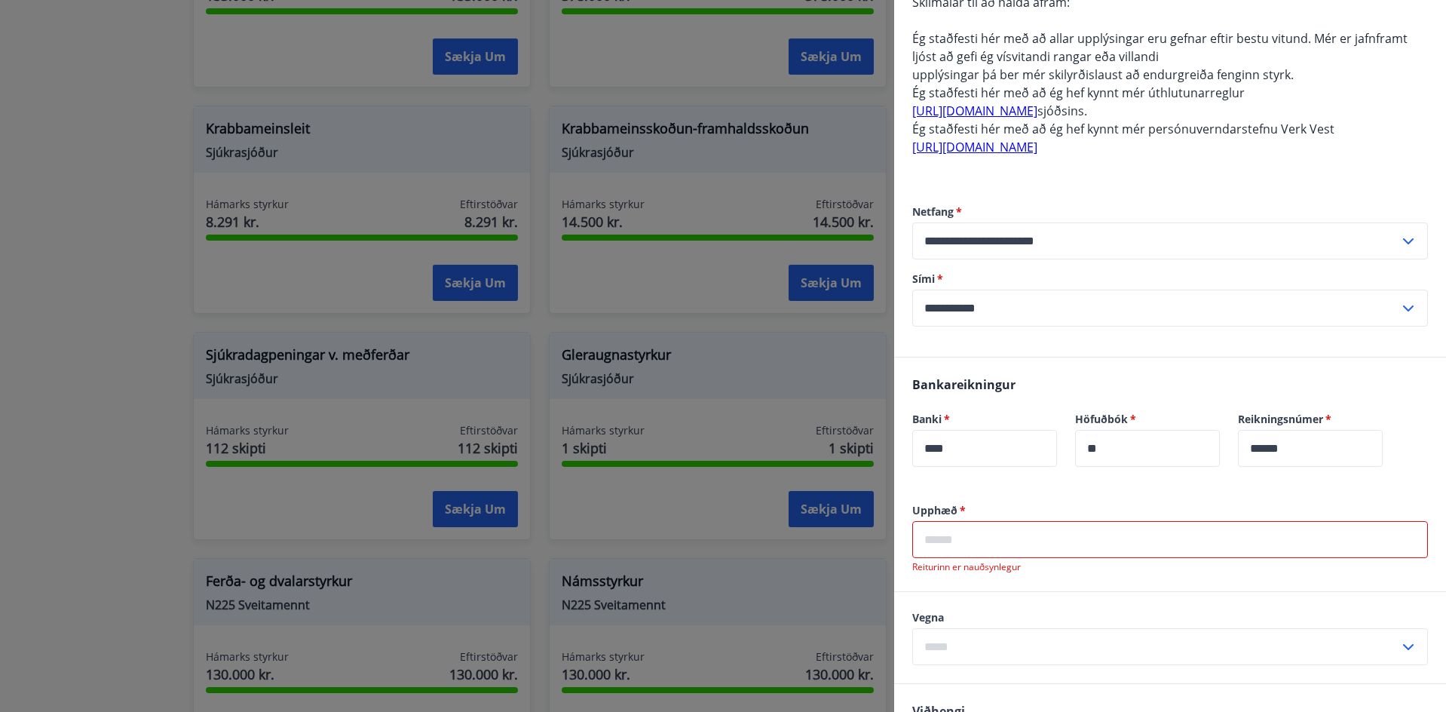
click at [981, 543] on input "text" at bounding box center [1170, 539] width 516 height 37
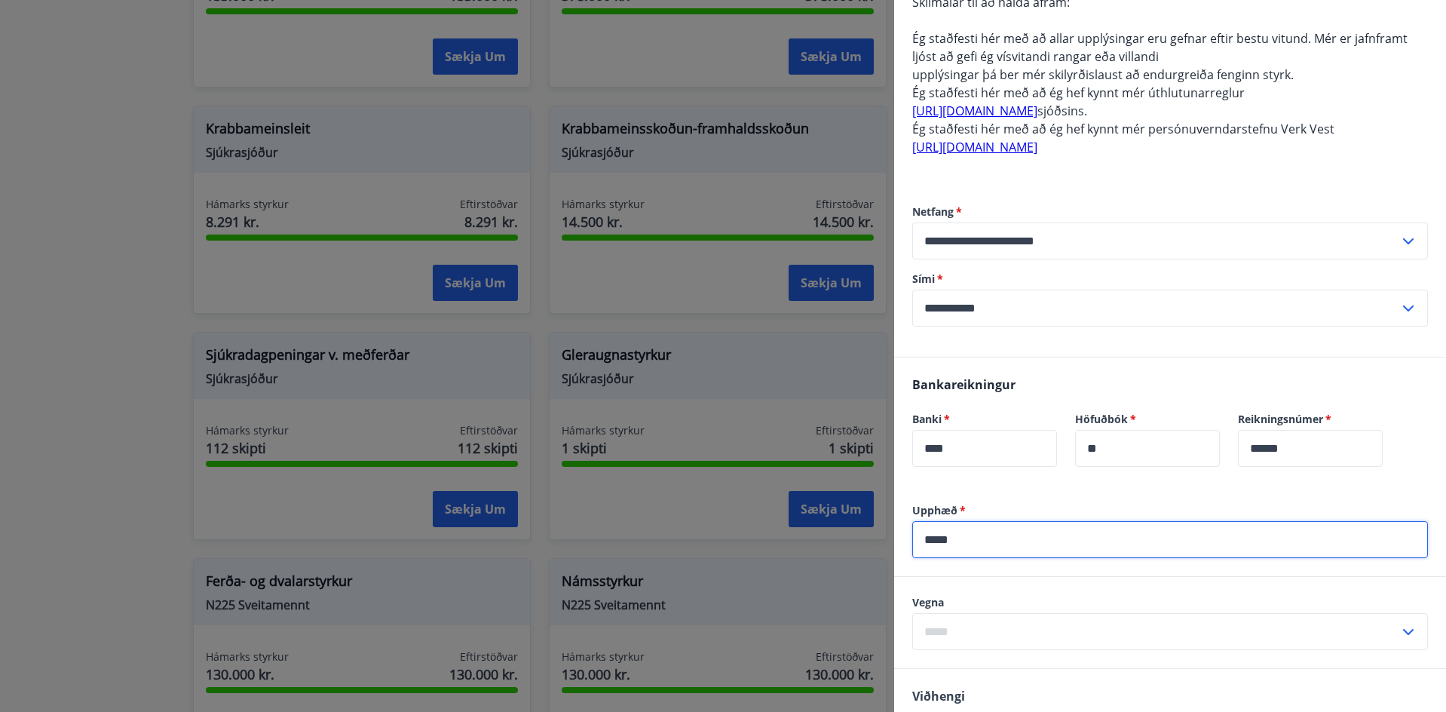
type input "*****"
click at [973, 634] on input "text" at bounding box center [1155, 631] width 487 height 37
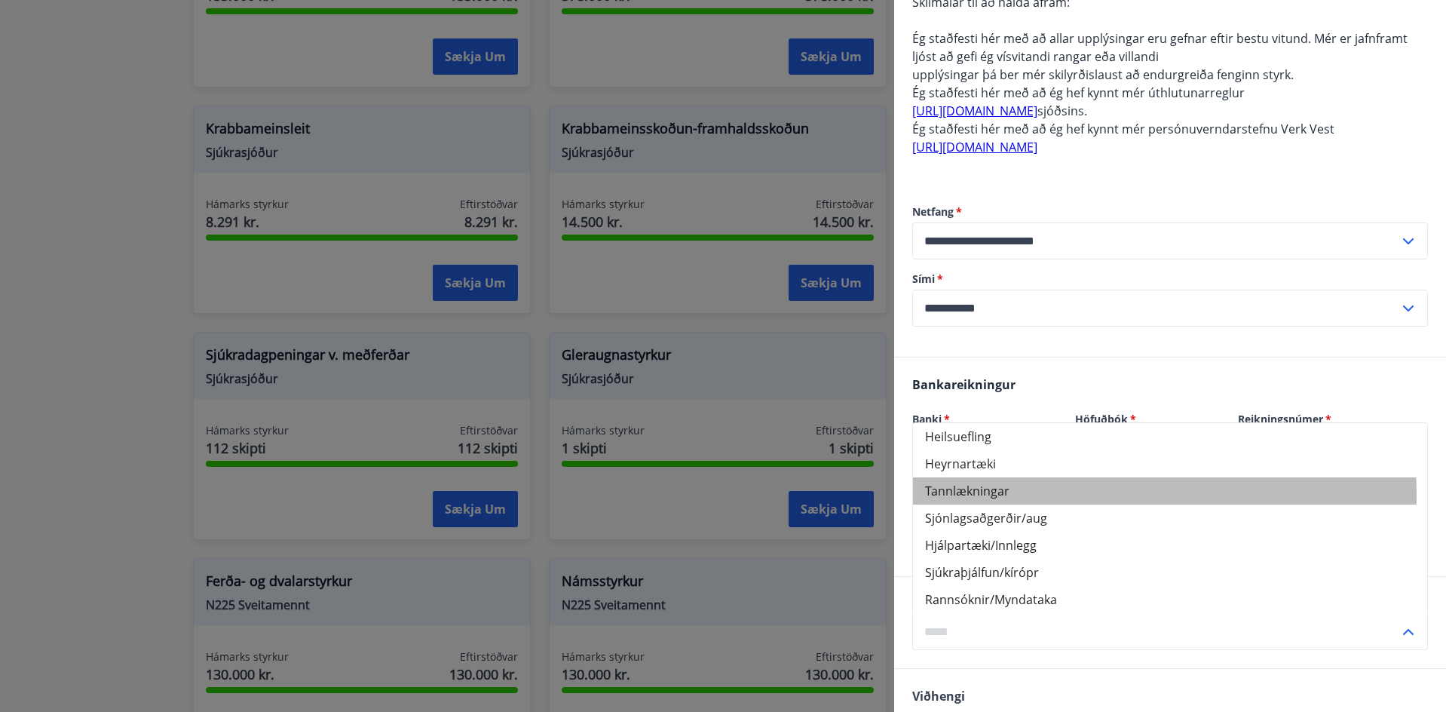
click at [960, 494] on li "Tannlækningar" at bounding box center [1170, 490] width 514 height 27
type input "**********"
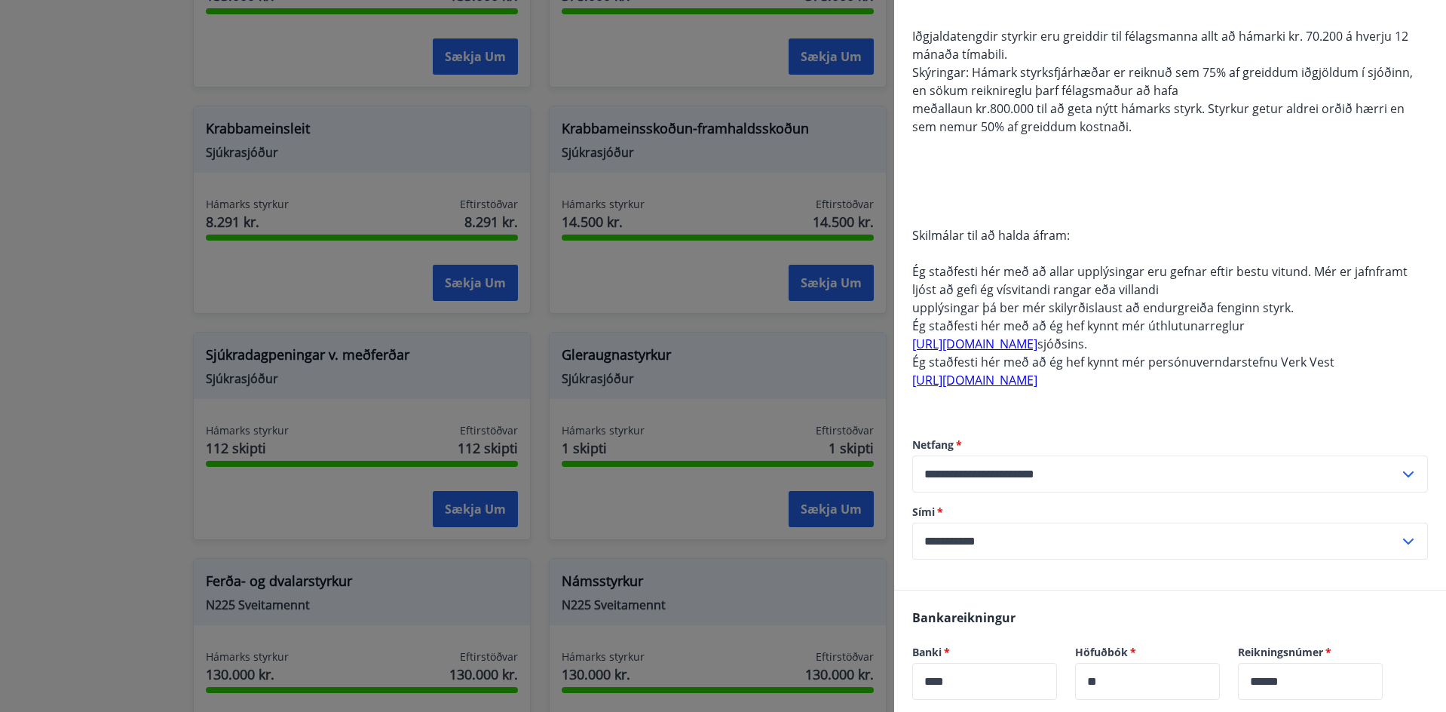
scroll to position [593, 0]
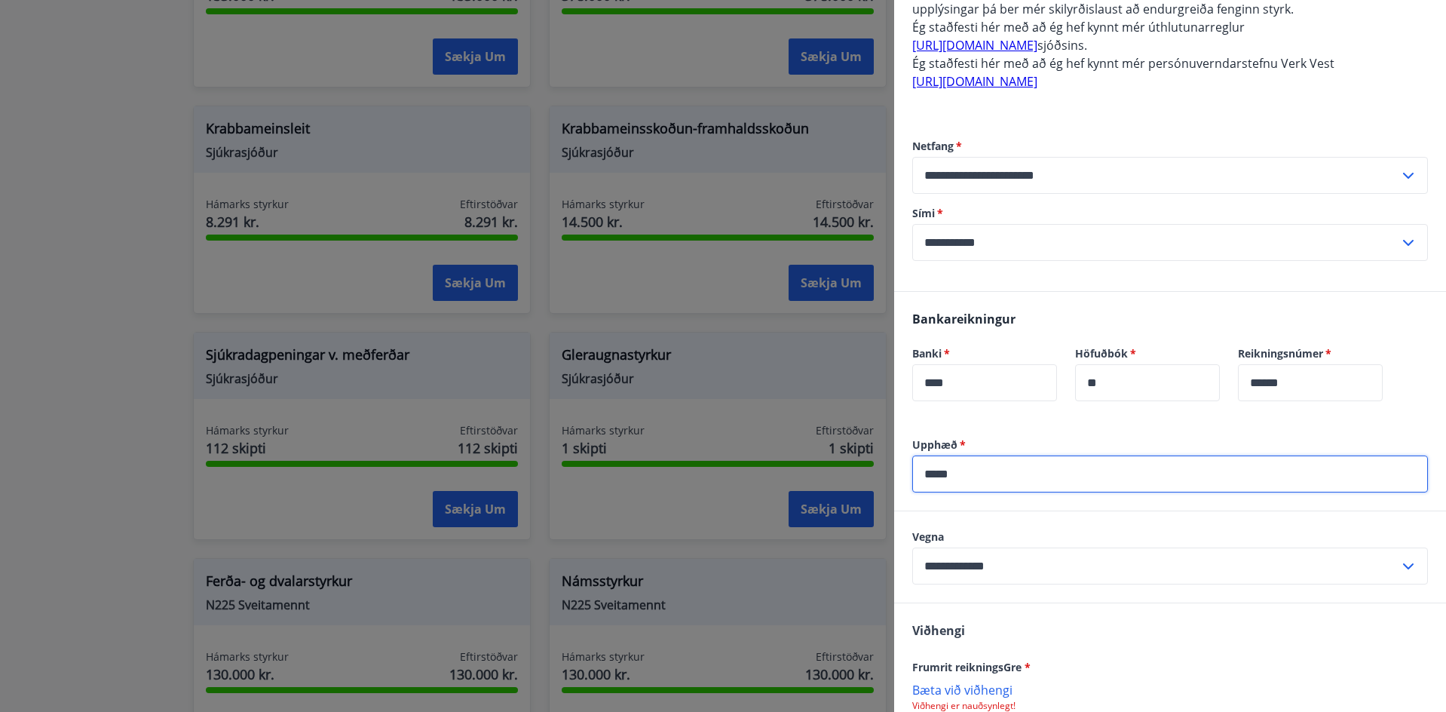
click at [989, 468] on input "*****" at bounding box center [1170, 473] width 516 height 37
drag, startPoint x: 989, startPoint y: 468, endPoint x: 943, endPoint y: 468, distance: 46.0
click at [943, 468] on input "*****" at bounding box center [1170, 473] width 516 height 37
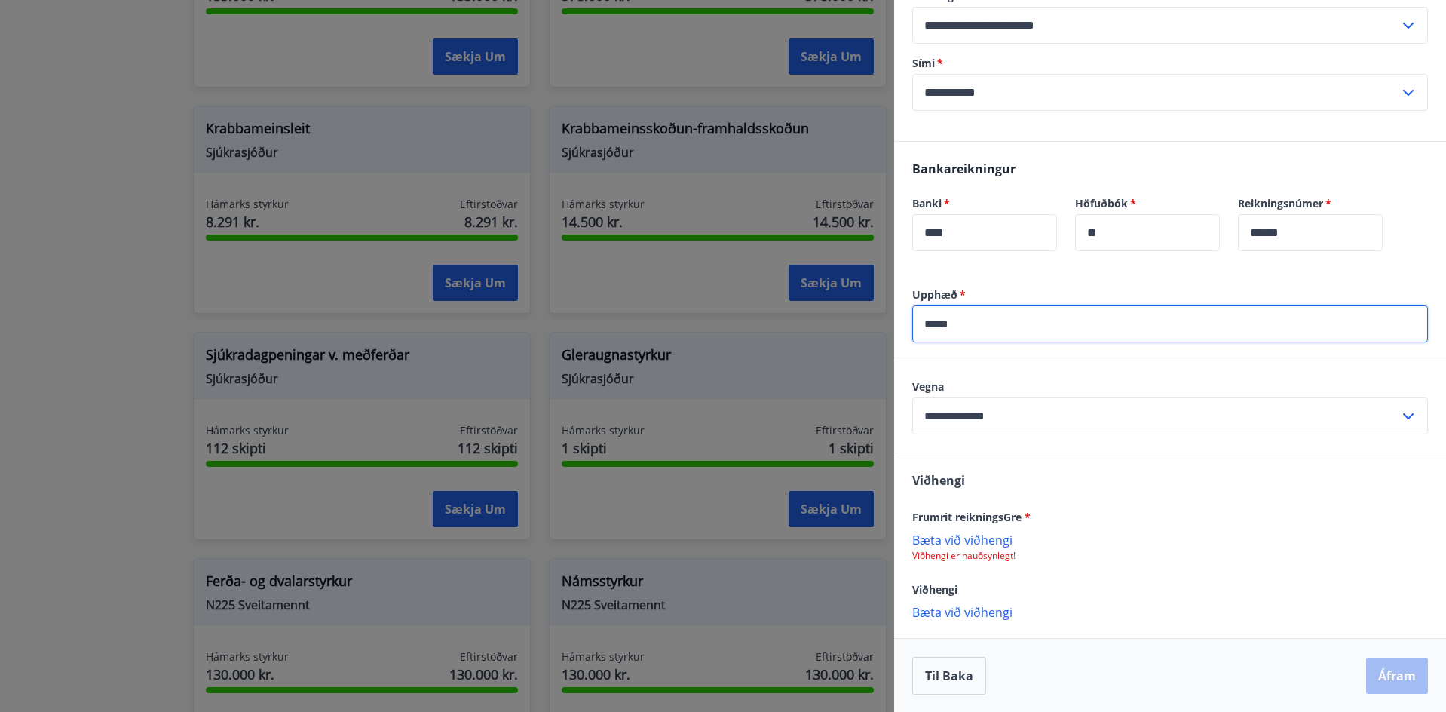
scroll to position [744, 0]
type input "*****"
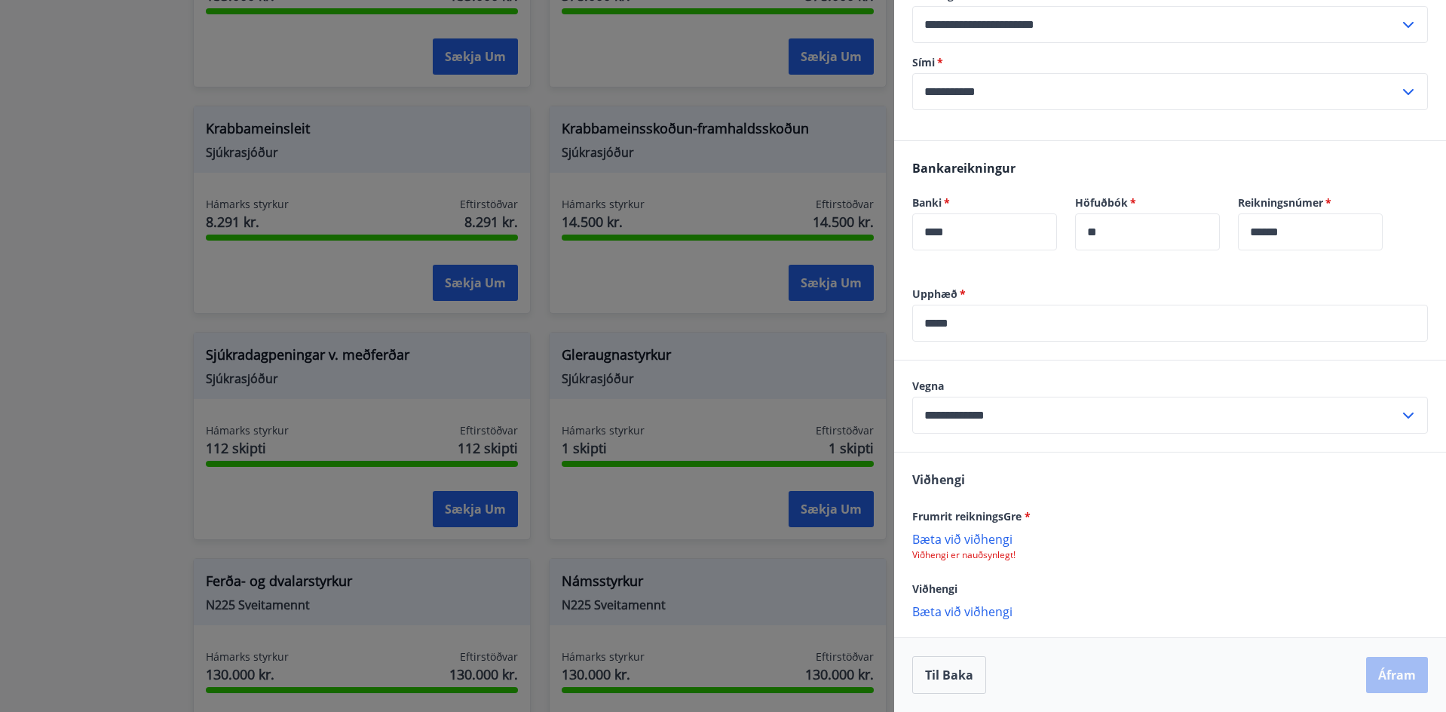
click at [934, 544] on p "Bæta við viðhengi" at bounding box center [1170, 538] width 516 height 15
click at [1390, 546] on div "8ef680a5-551b-403a-ae9d-c9179380ef32 (1).jpg" at bounding box center [1170, 547] width 516 height 32
click at [1403, 543] on icon at bounding box center [1410, 545] width 15 height 17
click at [976, 537] on p "Bæta við viðhengi" at bounding box center [1170, 538] width 516 height 15
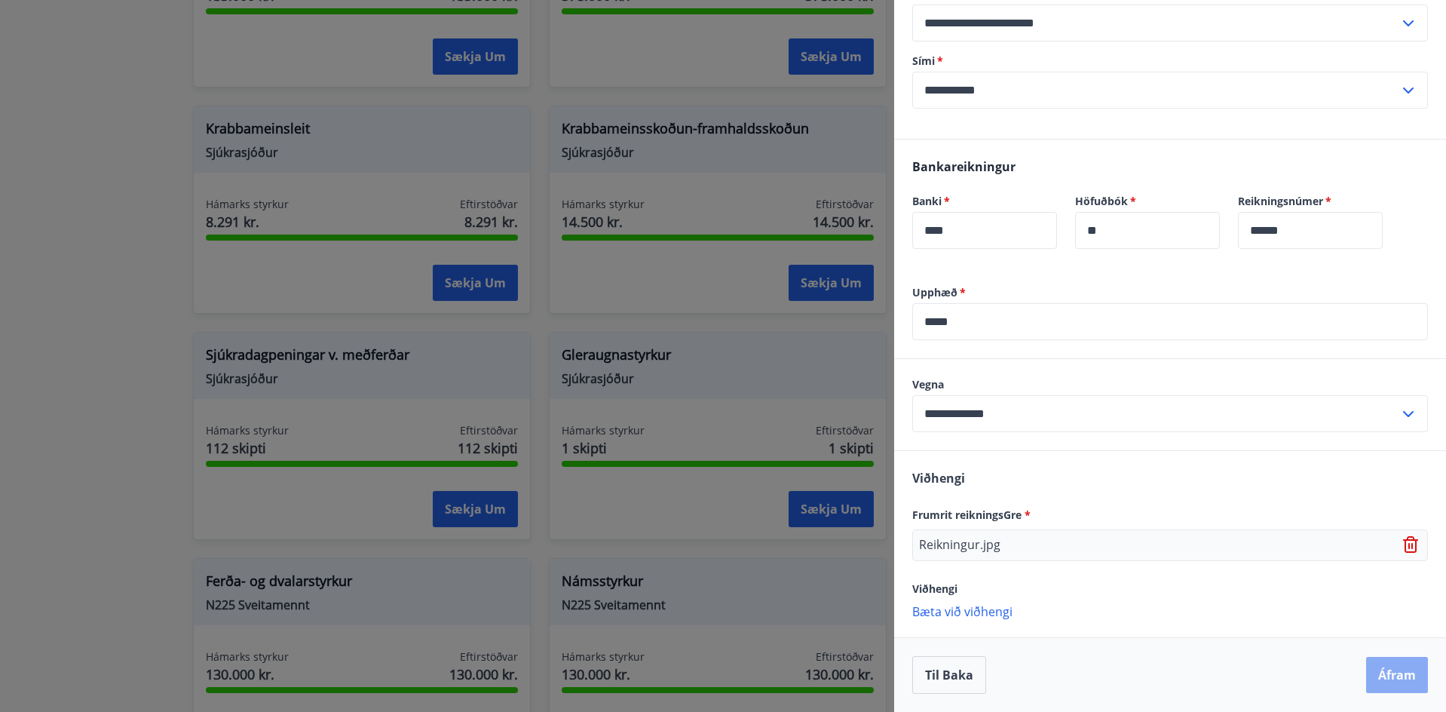
click at [1374, 673] on button "Áfram" at bounding box center [1397, 674] width 62 height 36
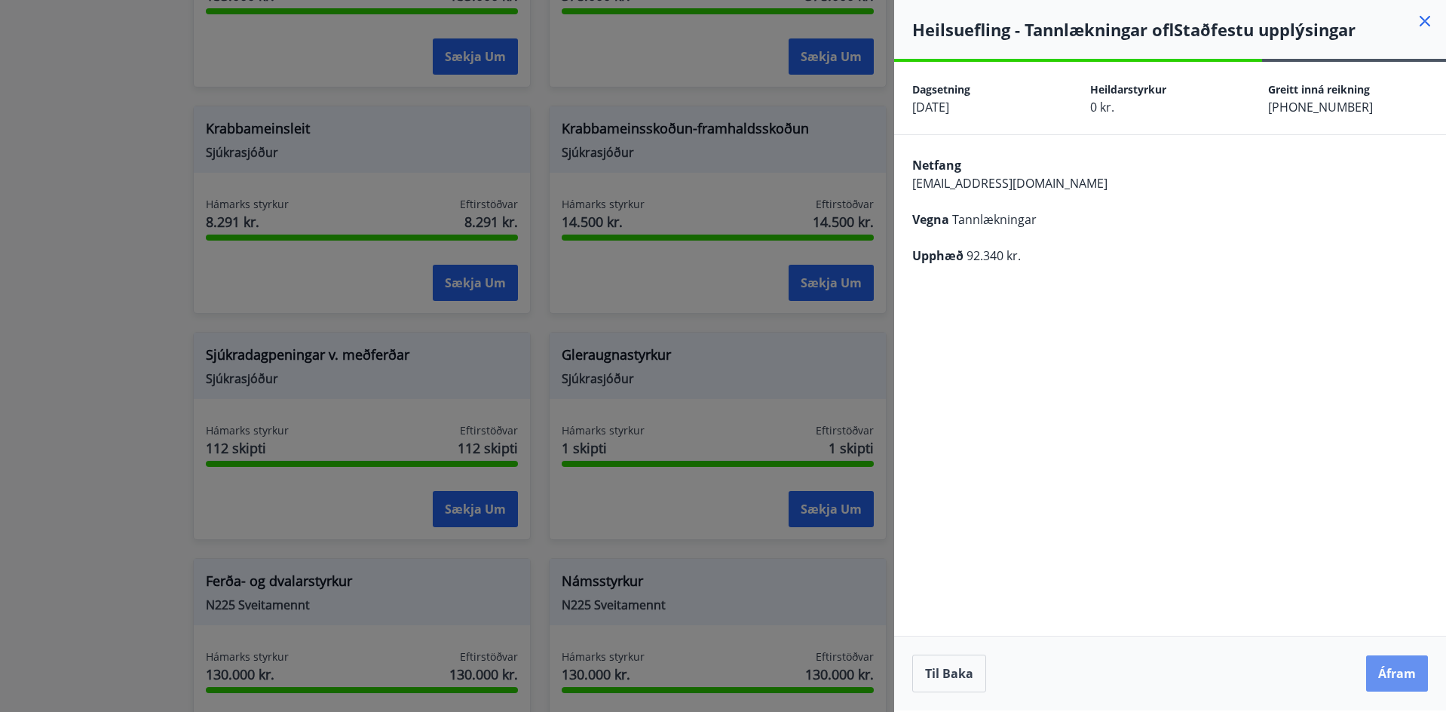
click at [1374, 673] on button "Áfram" at bounding box center [1397, 673] width 62 height 36
